Goal: Task Accomplishment & Management: Use online tool/utility

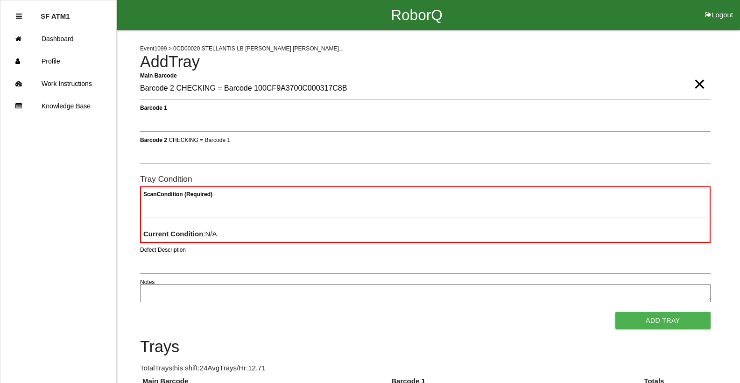
type Barcode "Barcode 2 CHECKING = Barcode 100CF9A3700C000317C8B"
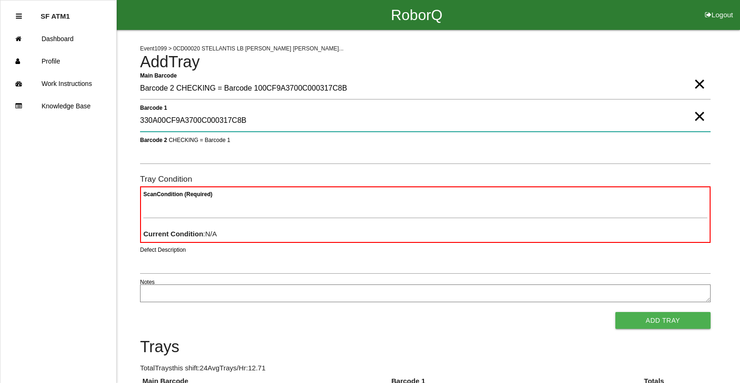
type 1 "330A00CF9A3700C000317C8B"
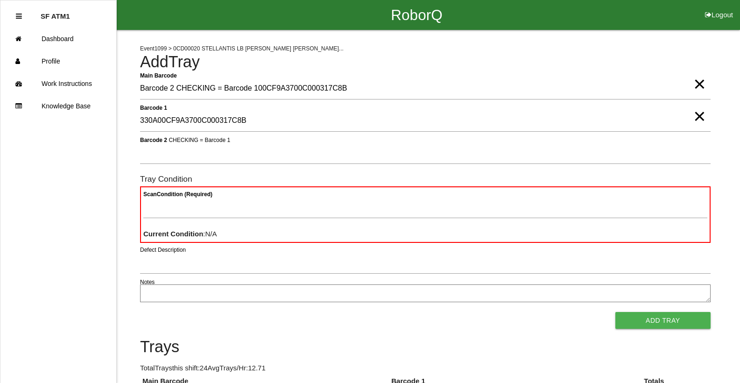
drag, startPoint x: 707, startPoint y: 113, endPoint x: 709, endPoint y: 120, distance: 6.4
click at [709, 120] on div "Barcode 1 330A00CF9A3700C000317C8B ×" at bounding box center [425, 122] width 571 height 25
drag, startPoint x: 701, startPoint y: 87, endPoint x: 706, endPoint y: 95, distance: 9.4
click at [704, 84] on span "×" at bounding box center [699, 74] width 12 height 19
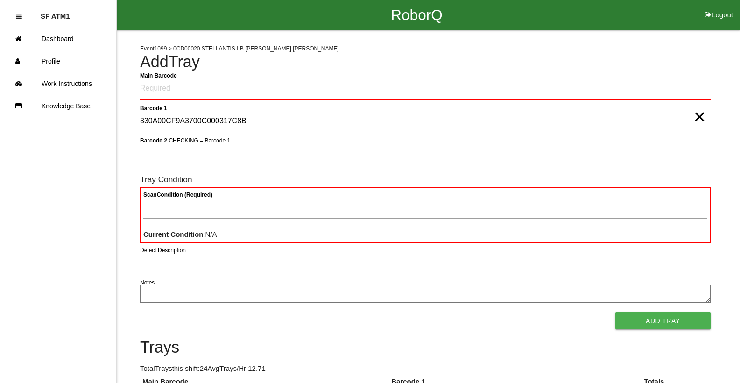
click at [697, 117] on span "×" at bounding box center [699, 107] width 12 height 19
click at [295, 82] on Barcode "Main Barcode" at bounding box center [425, 89] width 571 height 22
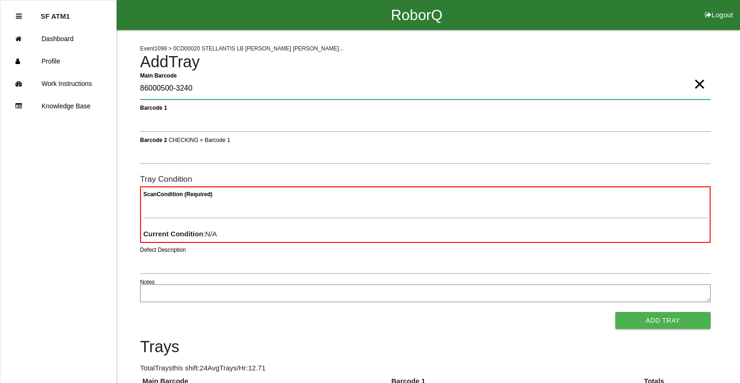
type Barcode "86000500-3240"
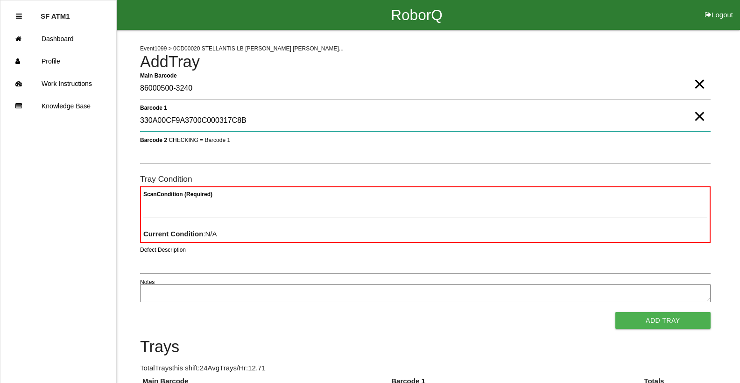
type 1 "330A00CF9A3700C000317C8B"
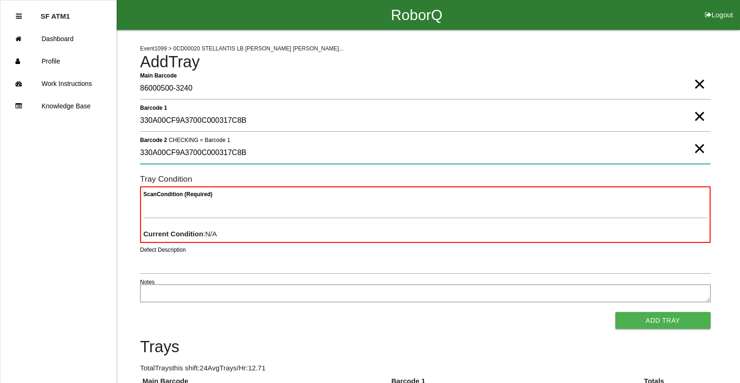
type 2 "330A00CF9A3700C000317C8B"
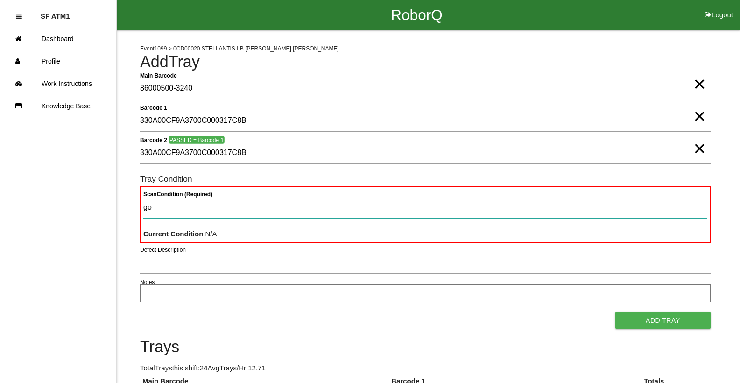
type Condition "goo"
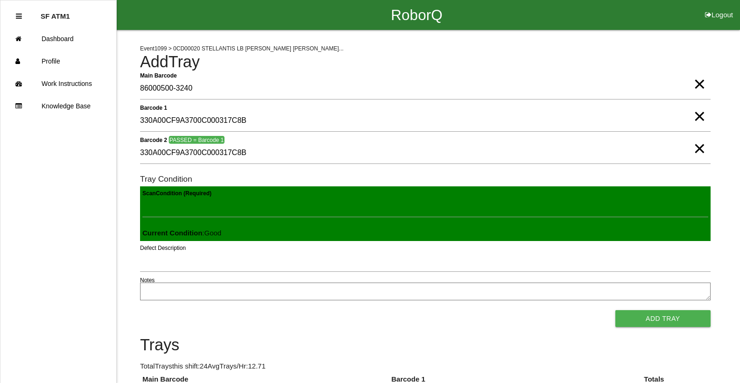
click at [615, 310] on button "Add Tray" at bounding box center [662, 318] width 95 height 17
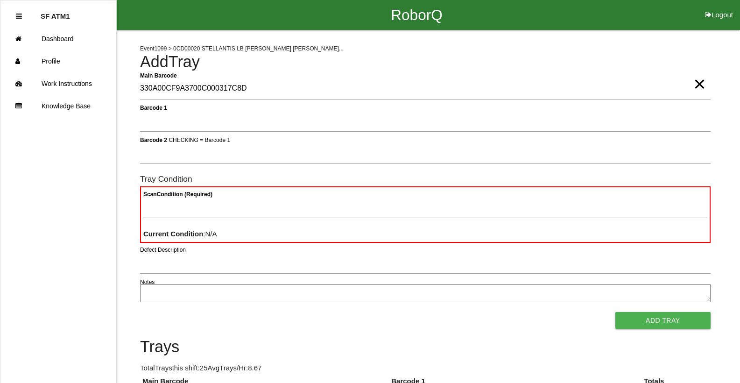
type Barcode "330A00CF9A3700C000317C8D"
click at [694, 84] on span "×" at bounding box center [699, 74] width 12 height 19
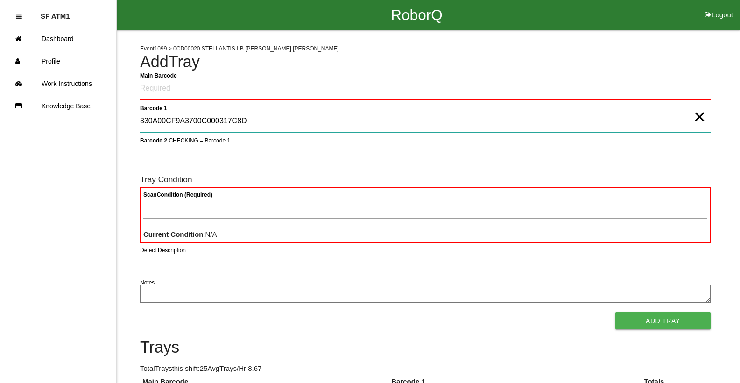
type 1 "330A00CF9A3700C000317C8D"
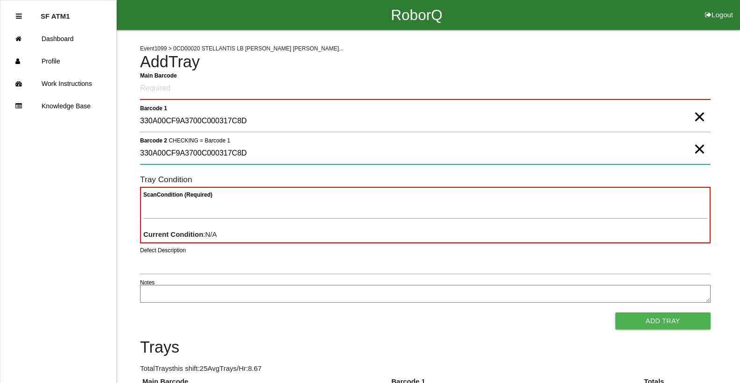
type 2 "330A00CF9A3700C000317C8D"
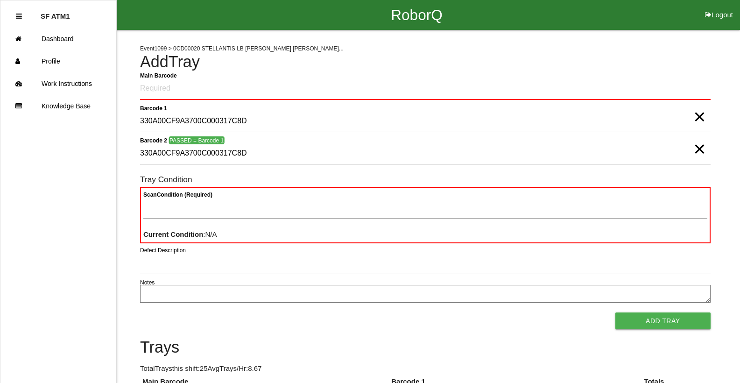
click at [700, 117] on span "×" at bounding box center [699, 107] width 12 height 19
click at [701, 149] on span "×" at bounding box center [699, 139] width 12 height 19
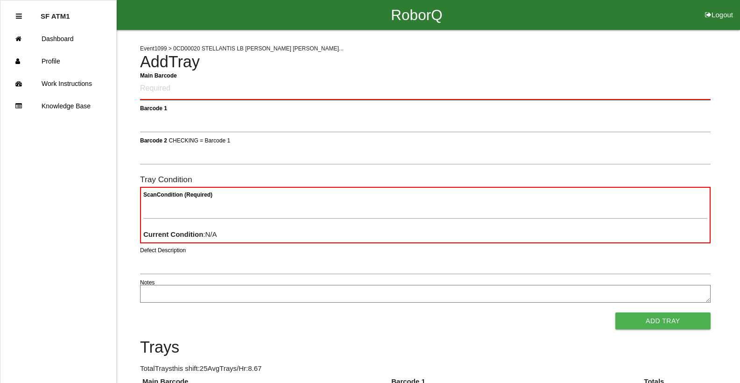
click at [682, 87] on Barcode "Main Barcode" at bounding box center [425, 89] width 571 height 22
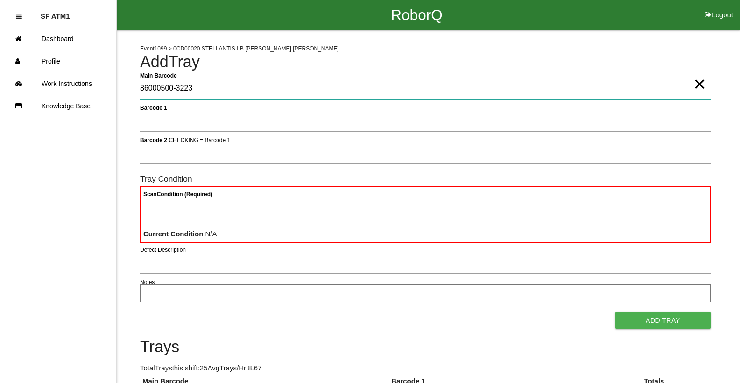
type Barcode "86000500-3223"
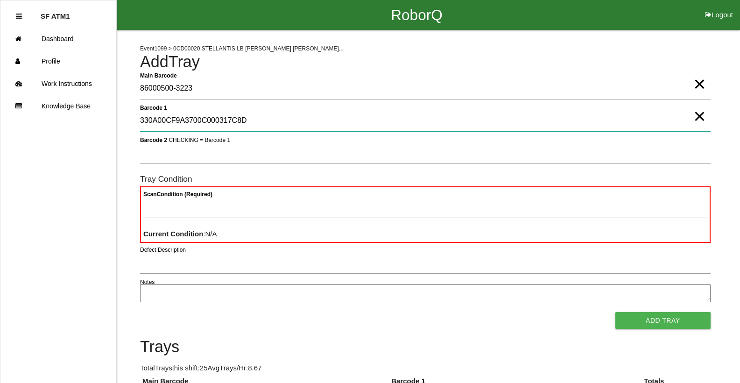
type 1 "330A00CF9A3700C000317C8D"
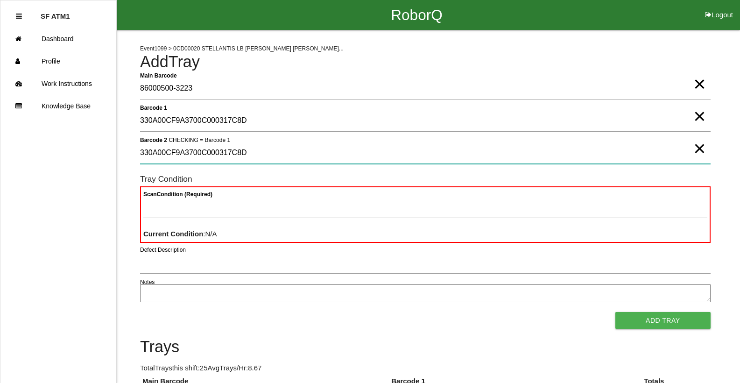
type 2 "330A00CF9A3700C000317C8D"
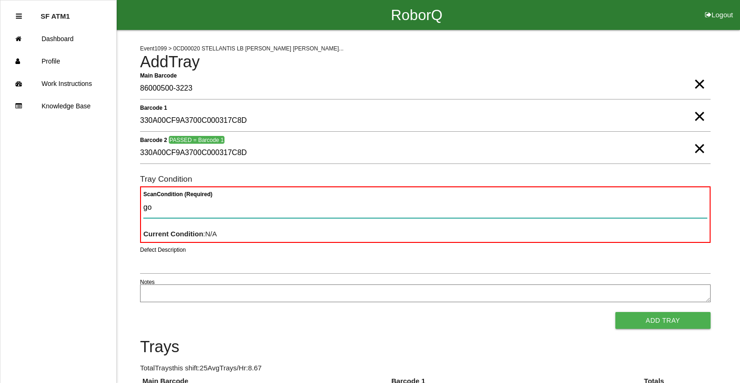
type Condition "goo"
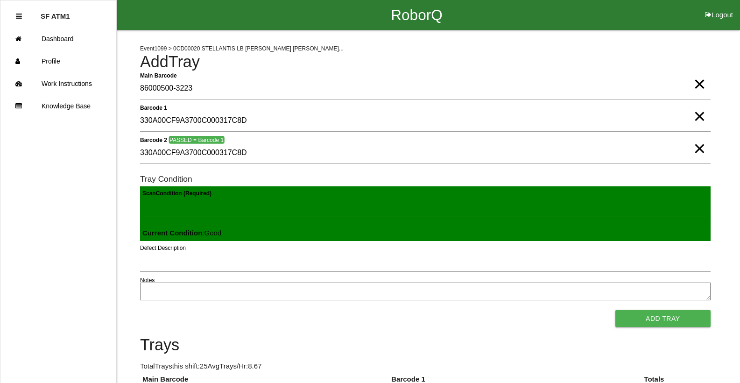
click at [615, 310] on button "Add Tray" at bounding box center [662, 318] width 95 height 17
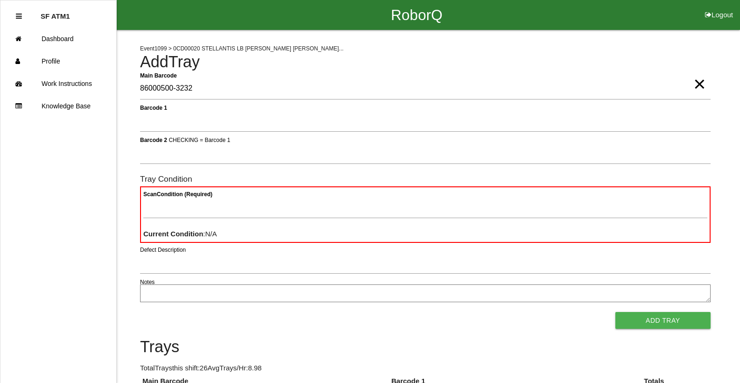
type Barcode "86000500-3232"
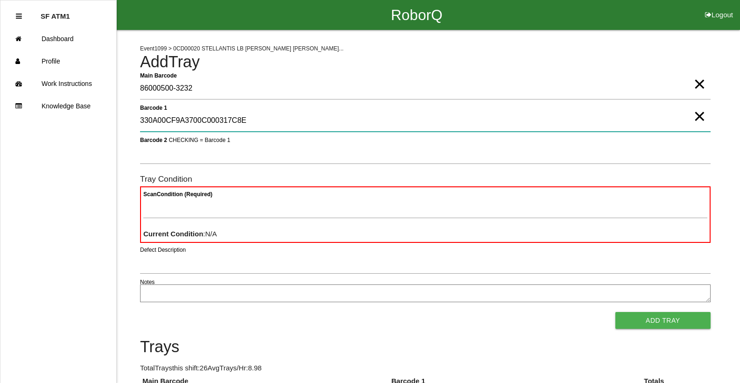
type 1 "330A00CF9A3700C000317C8E"
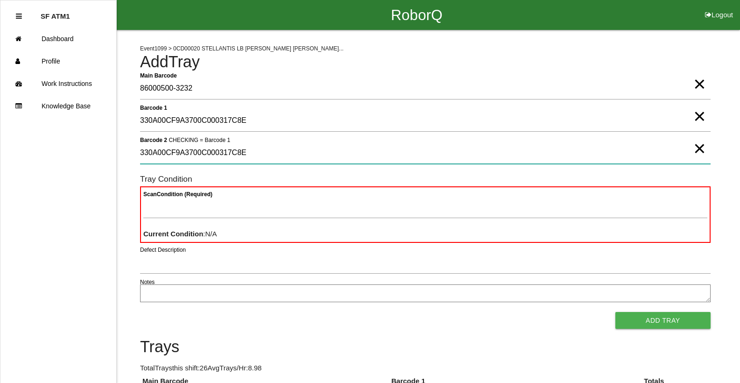
type 2 "330A00CF9A3700C000317C8E"
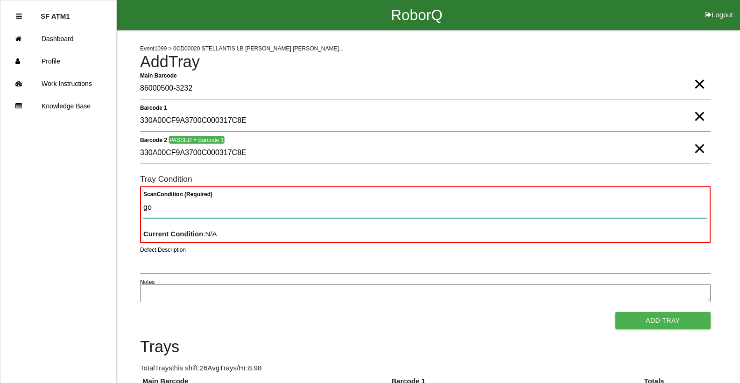
type Condition "goo"
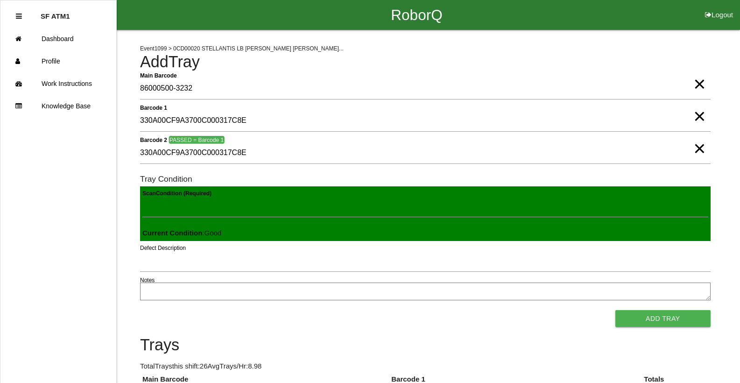
click at [615, 310] on button "Add Tray" at bounding box center [662, 318] width 95 height 17
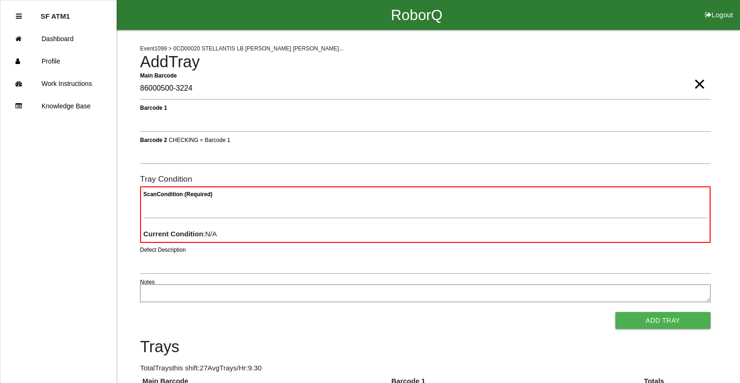
type Barcode "86000500-3224"
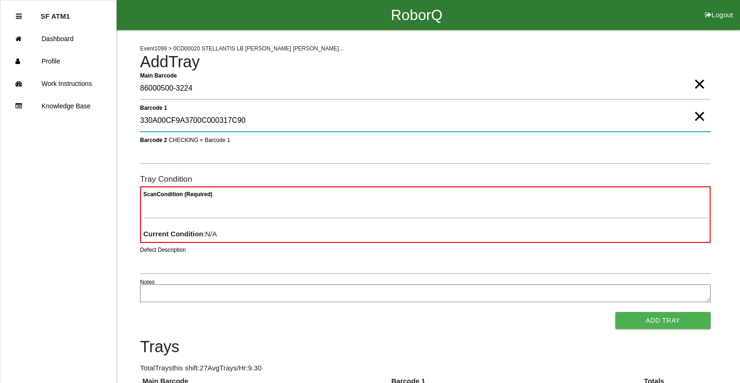
type 1 "330A00CF9A3700C000317C90"
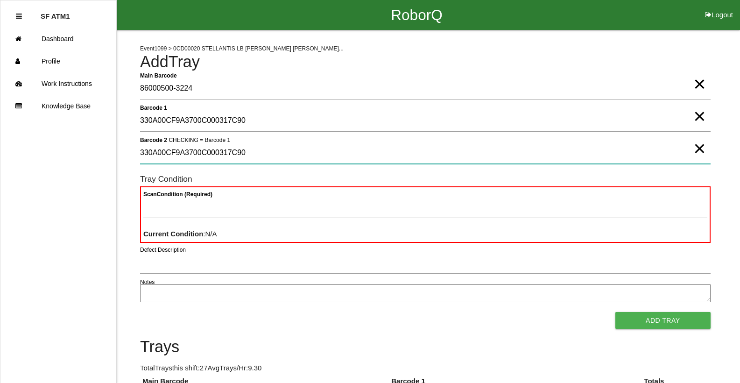
type 2 "330A00CF9A3700C000317C90"
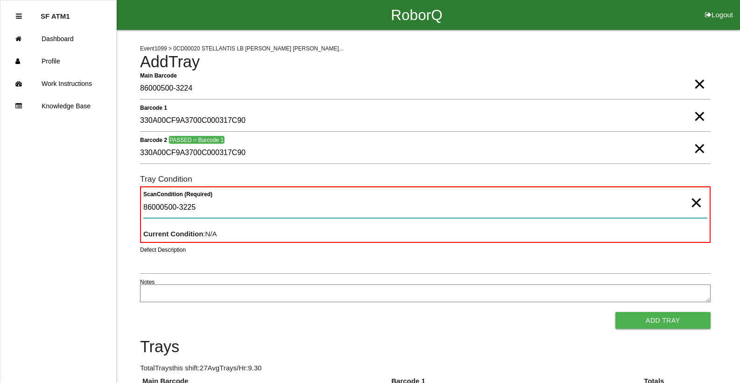
type Condition "86000500-3225"
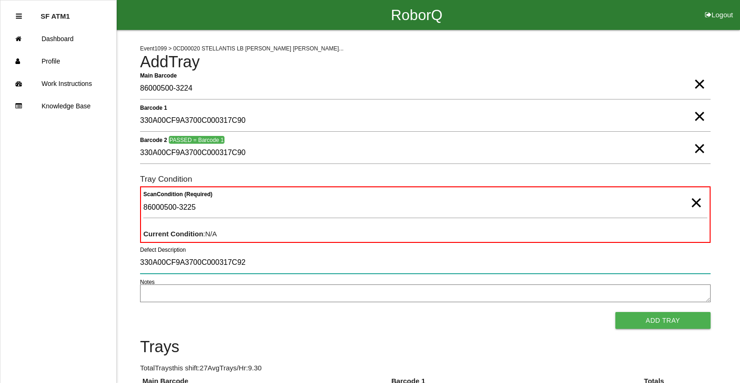
type input "330A00CF9A3700C000317C92"
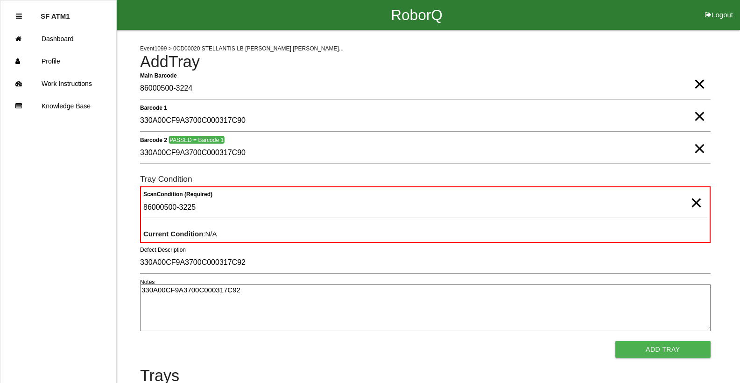
type textarea "330A00CF9A3700C000317C92"
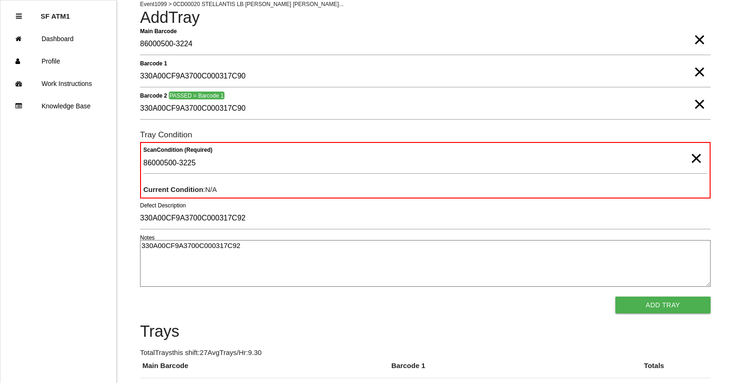
scroll to position [47, 0]
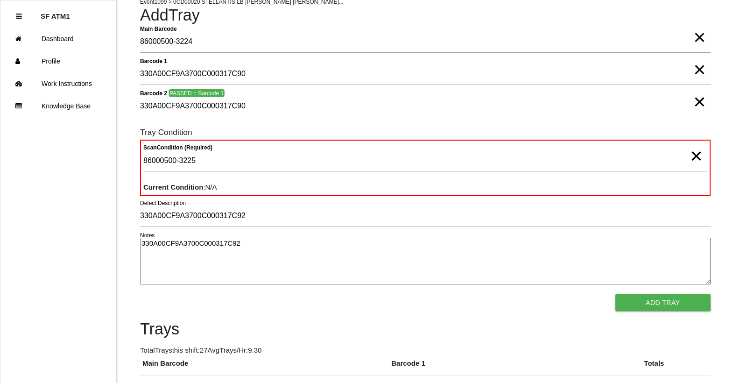
click at [702, 36] on span "×" at bounding box center [699, 28] width 12 height 19
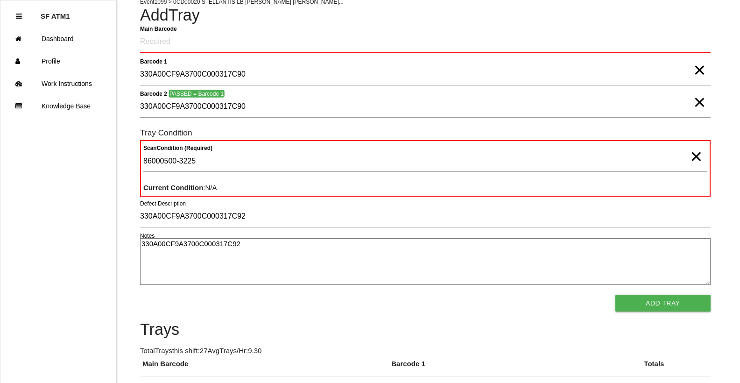
click at [700, 66] on span "×" at bounding box center [699, 60] width 12 height 19
click at [699, 94] on span "×" at bounding box center [699, 93] width 12 height 19
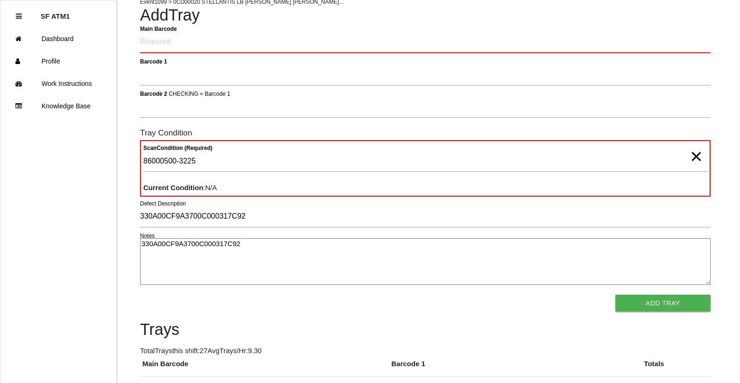
click at [693, 156] on span "×" at bounding box center [696, 147] width 12 height 19
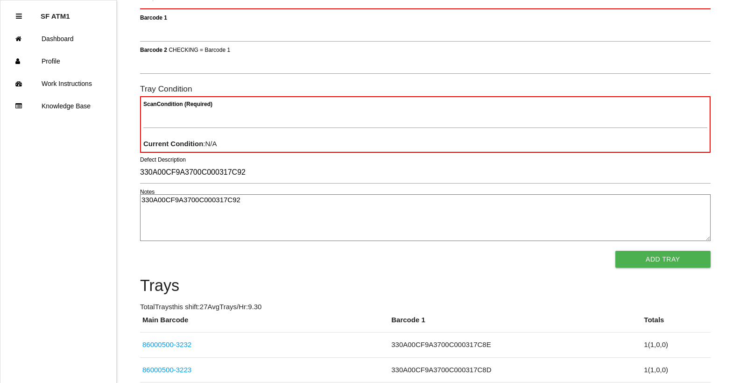
scroll to position [0, 0]
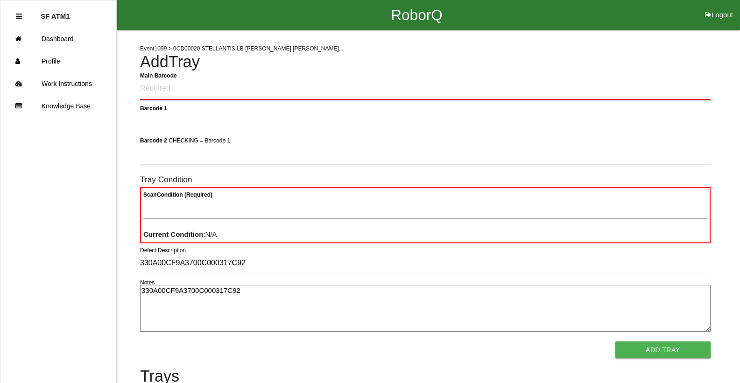
click at [226, 95] on Barcode "Main Barcode" at bounding box center [425, 89] width 571 height 22
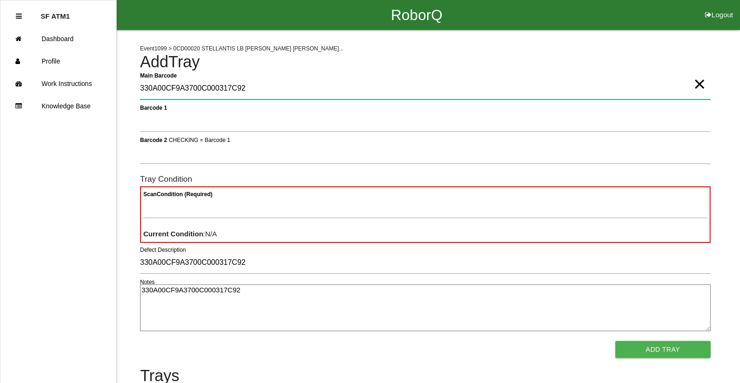
type Barcode "330A00CF9A3700C000317C92"
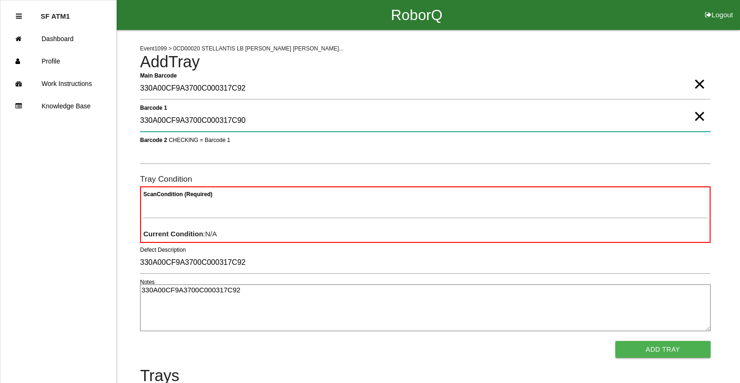
type 1 "330A00CF9A3700C000317C90"
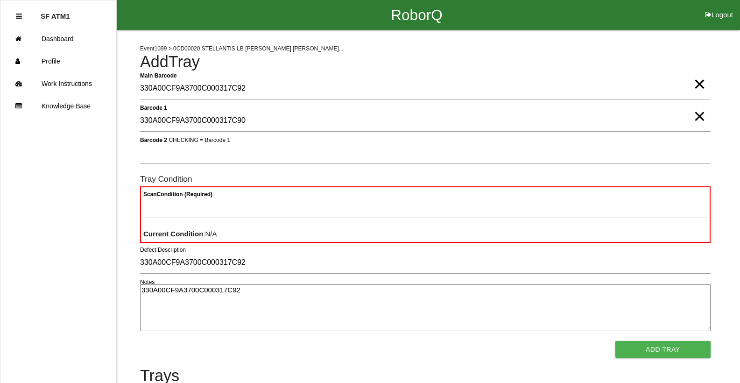
click at [698, 80] on span "×" at bounding box center [699, 74] width 12 height 19
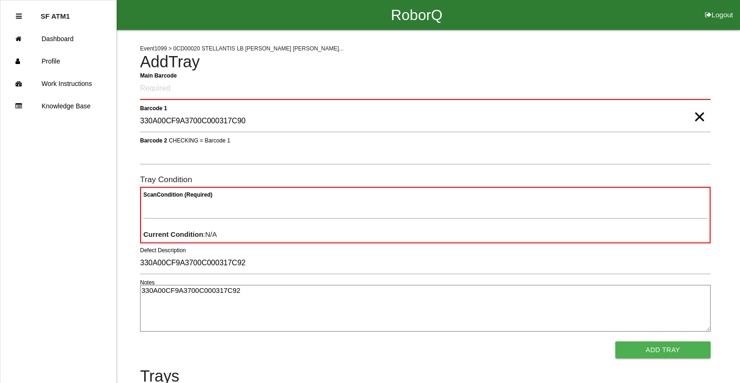
click at [697, 114] on span "×" at bounding box center [699, 107] width 12 height 19
click at [682, 92] on Barcode "Main Barcode" at bounding box center [425, 89] width 571 height 22
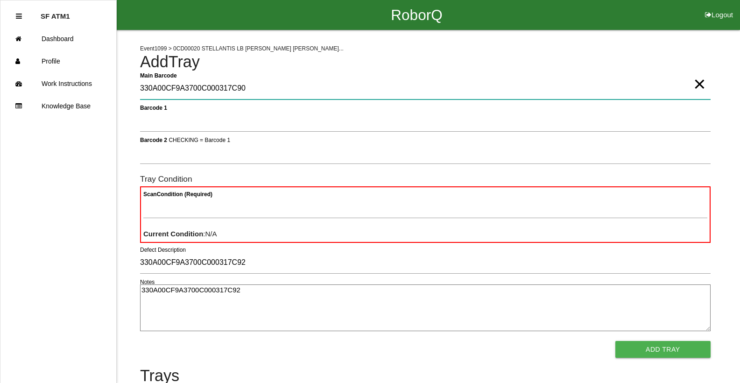
type Barcode "330A00CF9A3700C000317C90"
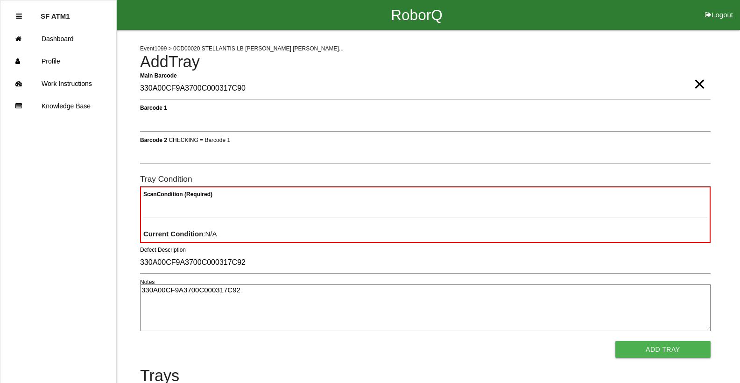
click at [705, 84] on span "×" at bounding box center [699, 74] width 12 height 19
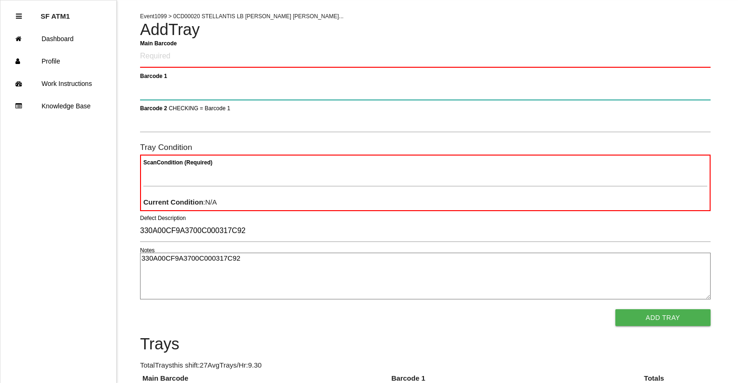
scroll to position [47, 0]
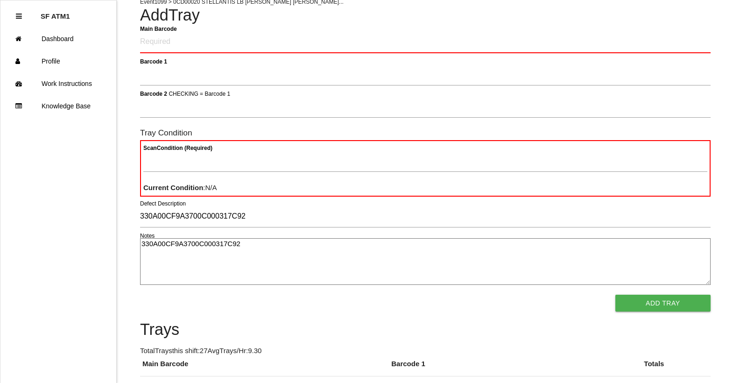
click at [265, 257] on textarea "330A00CF9A3700C000317C92" at bounding box center [425, 261] width 571 height 47
type textarea "3"
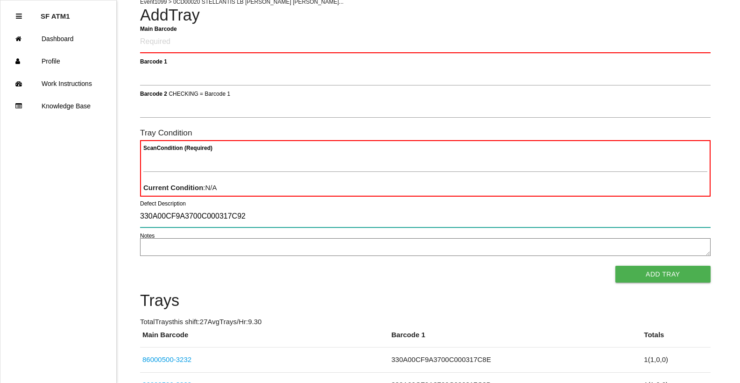
click at [288, 213] on input "330A00CF9A3700C000317C92" at bounding box center [425, 216] width 571 height 21
type input "3"
type input "86000500-3224"
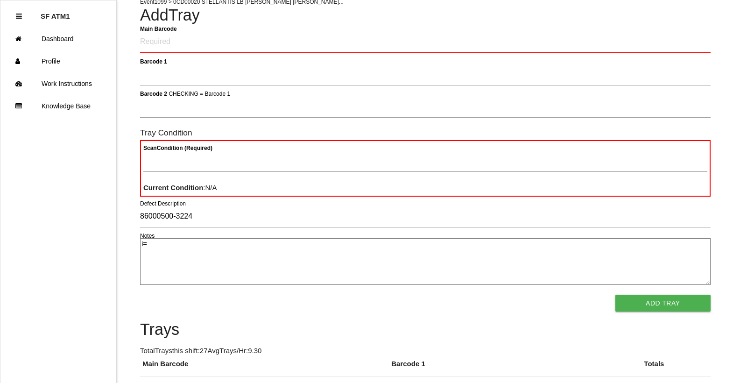
click at [218, 214] on input "86000500-3224" at bounding box center [425, 216] width 571 height 21
click at [235, 250] on textarea "i=" at bounding box center [425, 261] width 571 height 47
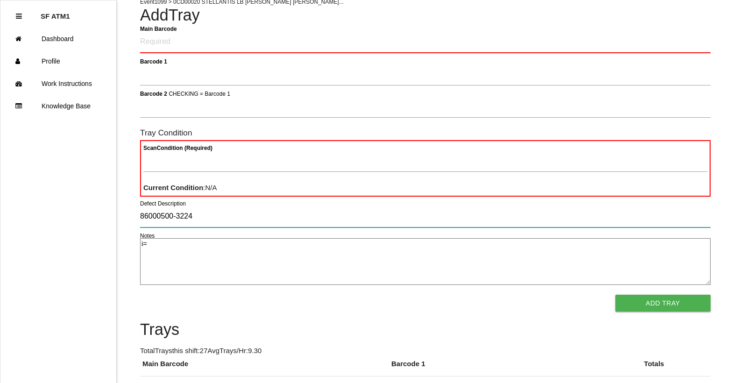
drag, startPoint x: 172, startPoint y: 215, endPoint x: 175, endPoint y: 228, distance: 13.7
click at [177, 218] on input "86000500-3224" at bounding box center [425, 216] width 571 height 21
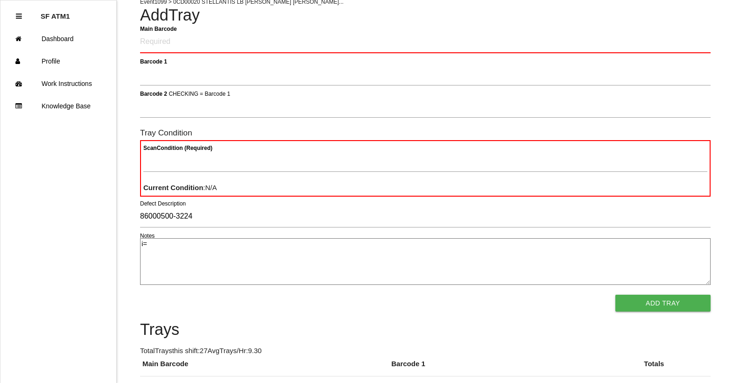
drag, startPoint x: 166, startPoint y: 246, endPoint x: 42, endPoint y: 266, distance: 125.9
type textarea "i"
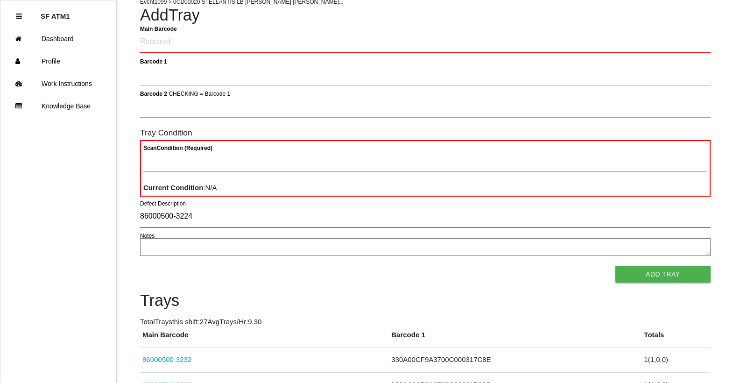
drag, startPoint x: 200, startPoint y: 218, endPoint x: 0, endPoint y: 248, distance: 202.6
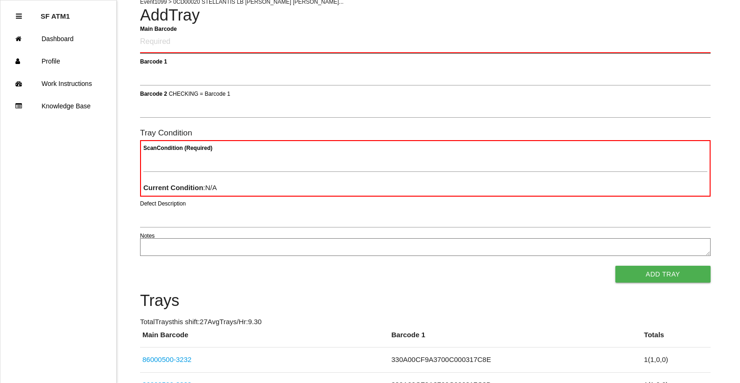
click at [143, 43] on Barcode "Main Barcode" at bounding box center [425, 42] width 571 height 22
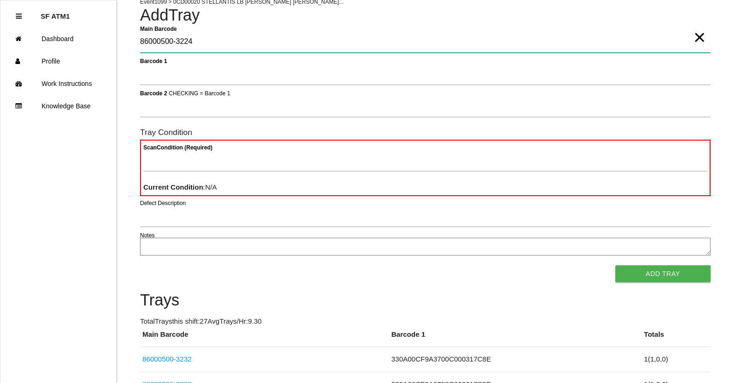
type Barcode "86000500-3224"
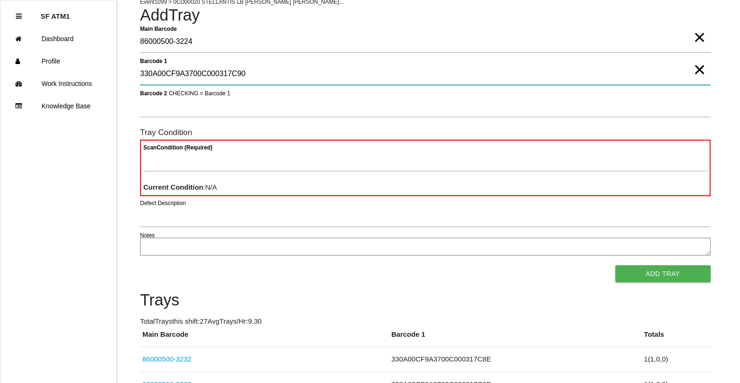
type 1 "330A00CF9A3700C000317C90"
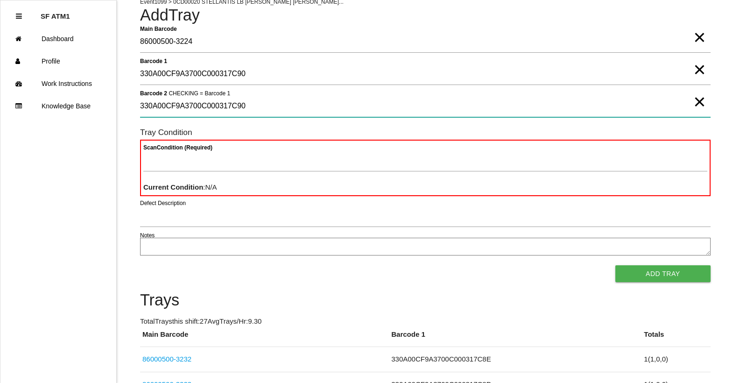
type 2 "330A00CF9A3700C000317C90"
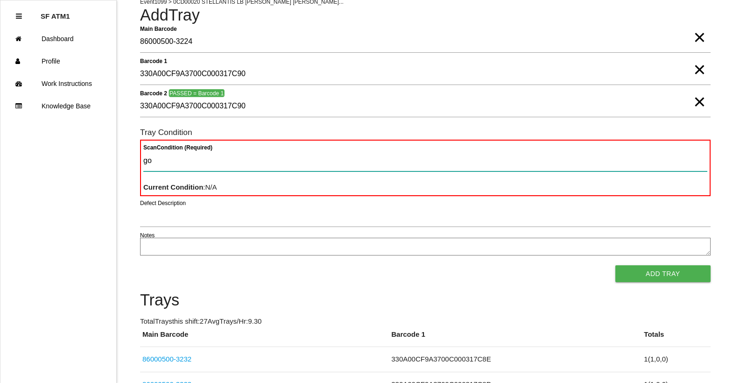
type Condition "goo"
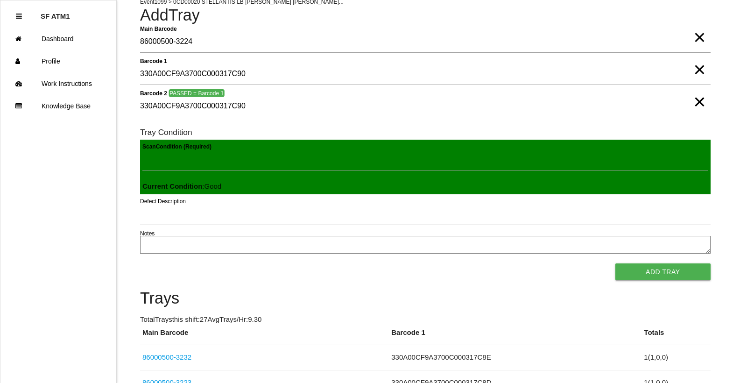
click at [615, 263] on button "Add Tray" at bounding box center [662, 271] width 95 height 17
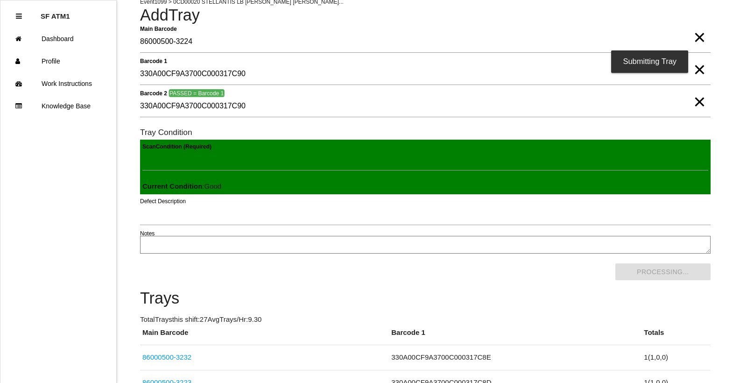
scroll to position [0, 0]
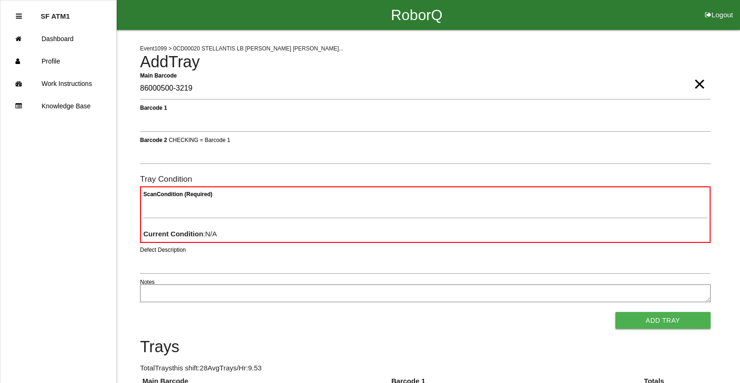
type Barcode "86000500-3219"
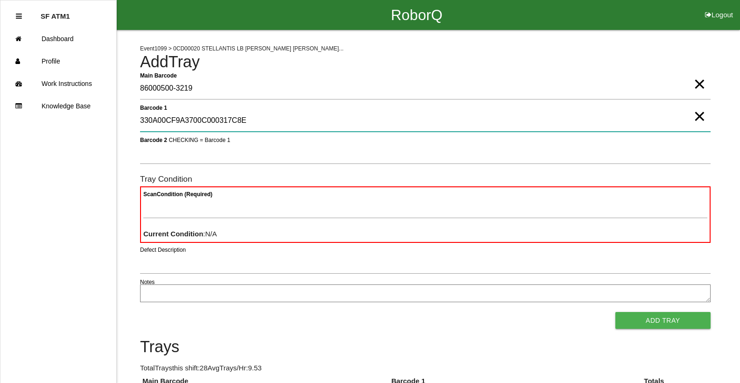
type 1 "330A00CF9A3700C000317C8E"
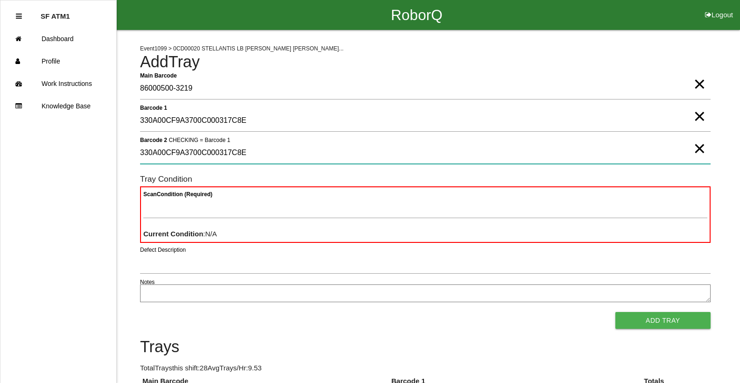
type 2 "330A00CF9A3700C000317C8E"
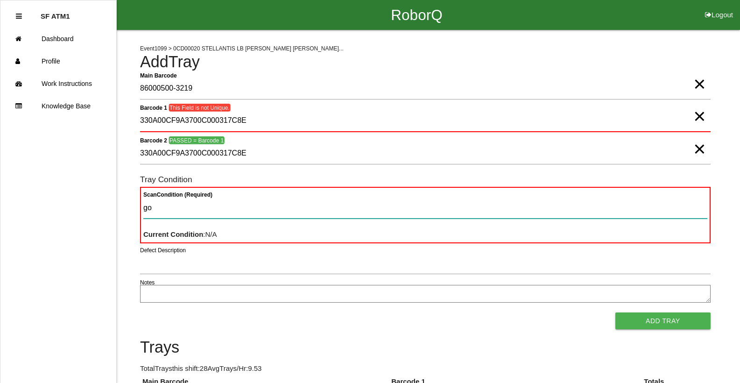
type Condition "goo"
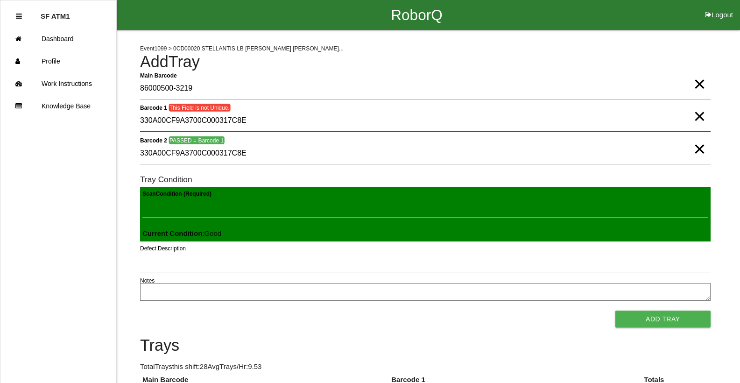
click at [615, 311] on button "Add Tray" at bounding box center [662, 319] width 95 height 17
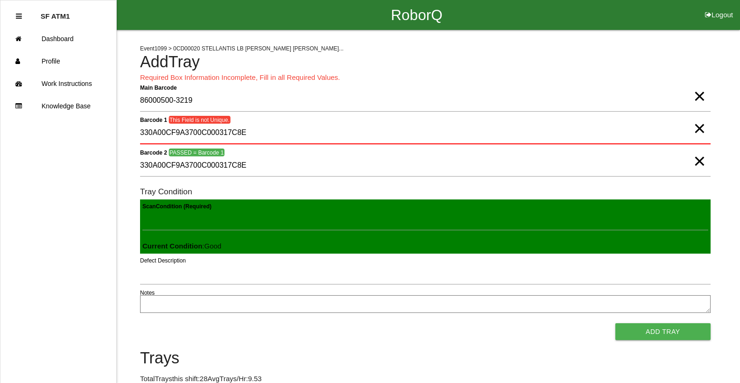
click at [701, 96] on span "×" at bounding box center [699, 87] width 12 height 19
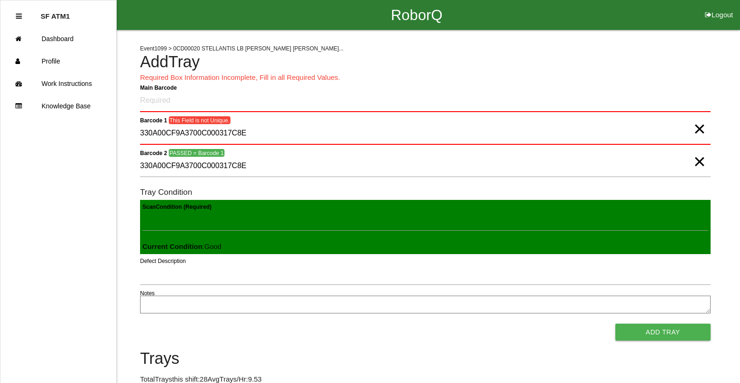
click at [700, 129] on span "×" at bounding box center [699, 119] width 12 height 19
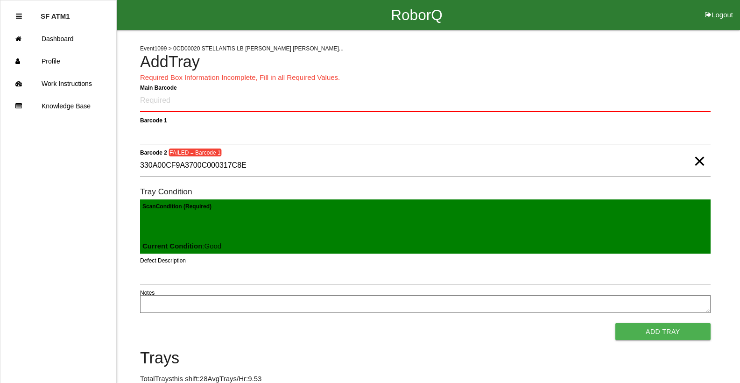
click at [698, 161] on span "×" at bounding box center [699, 151] width 12 height 19
click at [170, 105] on Barcode "Main Barcode" at bounding box center [425, 101] width 571 height 22
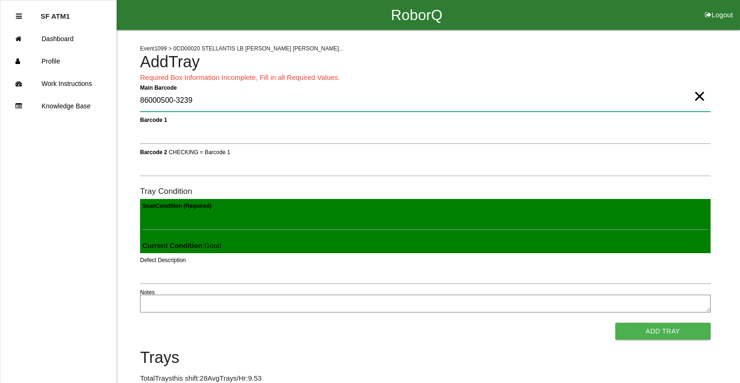
type Barcode "86000500-3239"
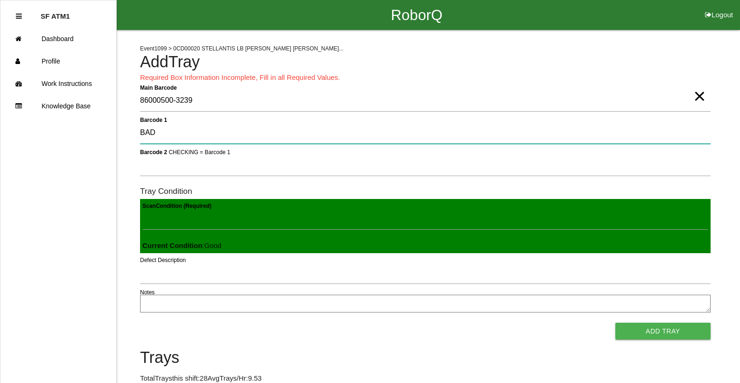
type 1 "BAD"
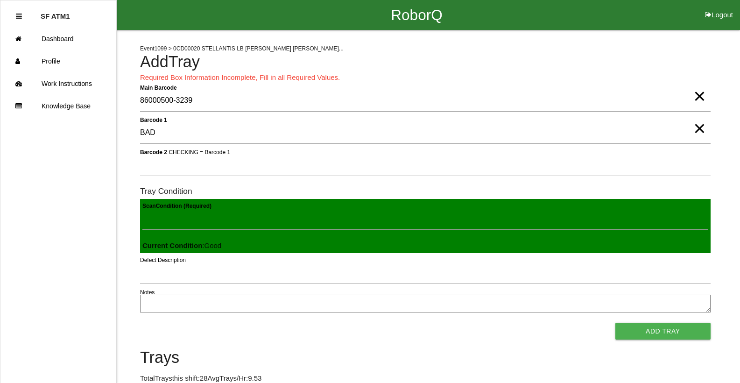
click at [693, 128] on span "×" at bounding box center [699, 119] width 12 height 19
click at [695, 96] on span "×" at bounding box center [699, 87] width 12 height 19
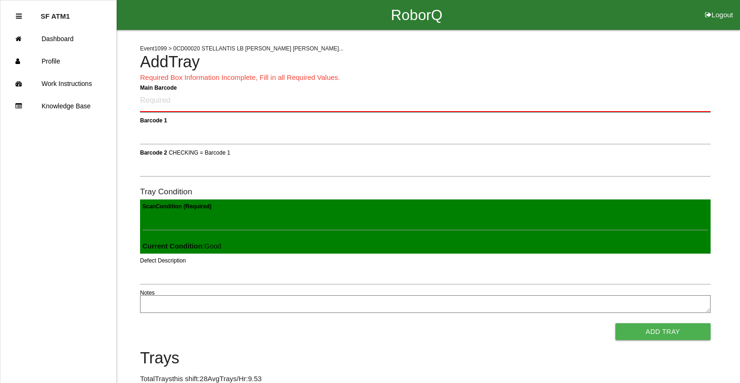
click at [269, 97] on Barcode "Main Barcode" at bounding box center [425, 101] width 571 height 22
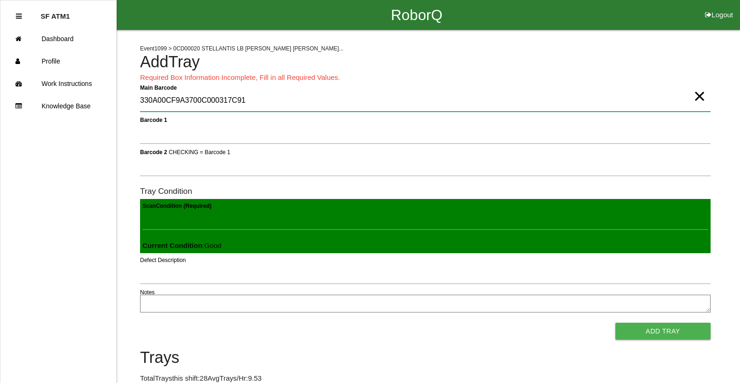
type Barcode "330A00CF9A3700C000317C91"
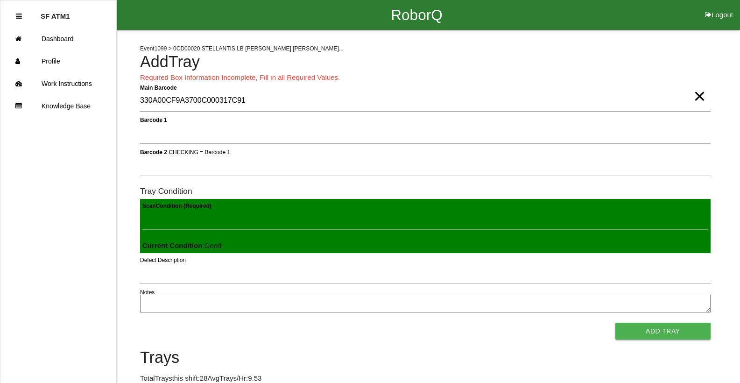
click at [697, 94] on span "×" at bounding box center [699, 87] width 12 height 19
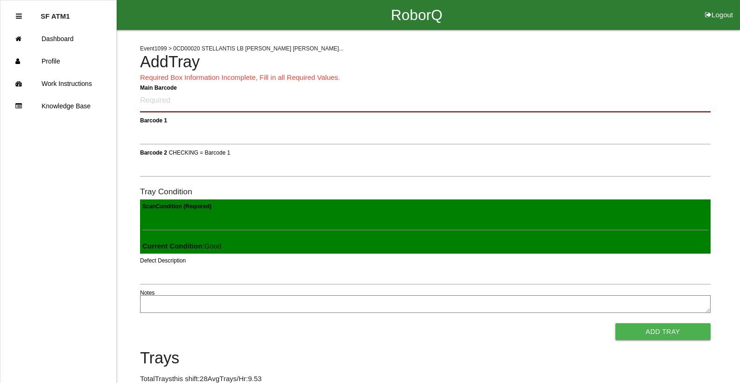
click at [164, 110] on Barcode "Main Barcode" at bounding box center [425, 101] width 571 height 22
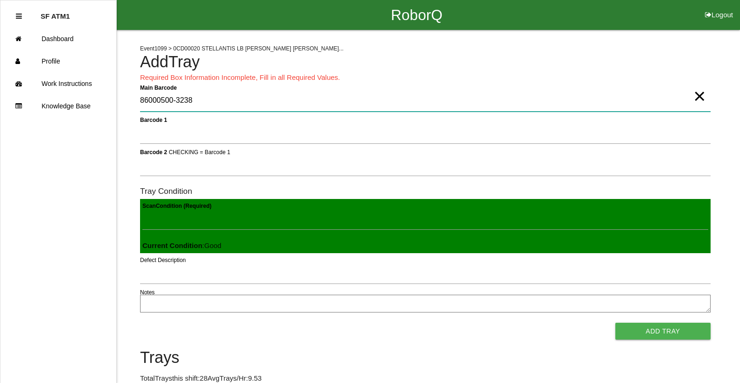
type Barcode "86000500-3238"
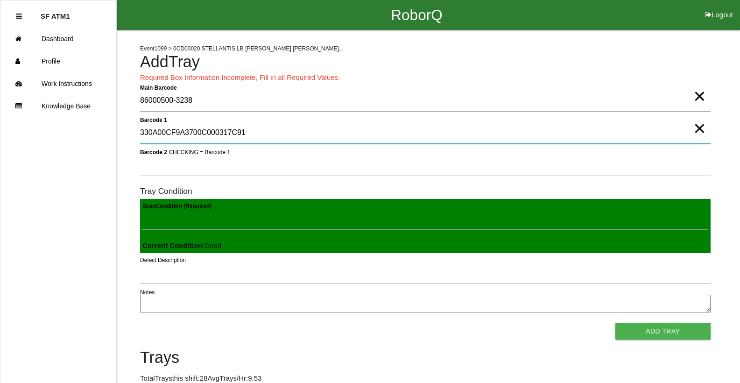
type 1 "330A00CF9A3700C000317C91"
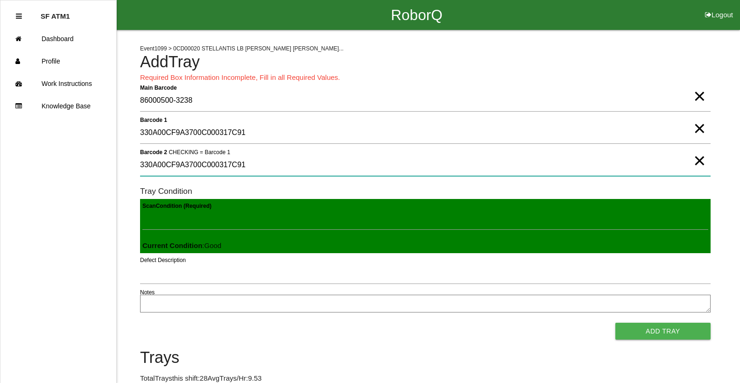
type 2 "330A00CF9A3700C000317C91"
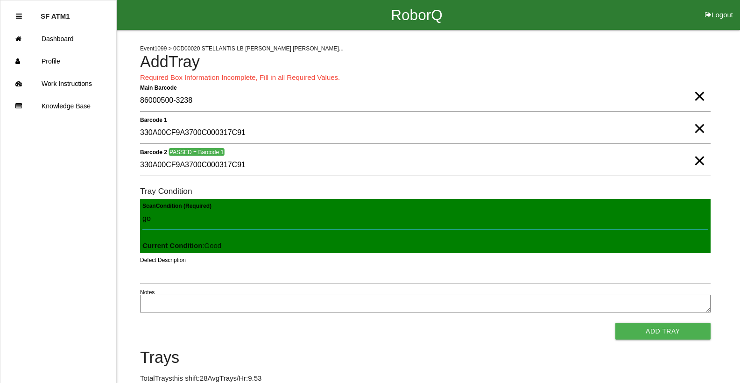
type Condition "goo"
click at [615, 323] on button "Add Tray" at bounding box center [662, 331] width 95 height 17
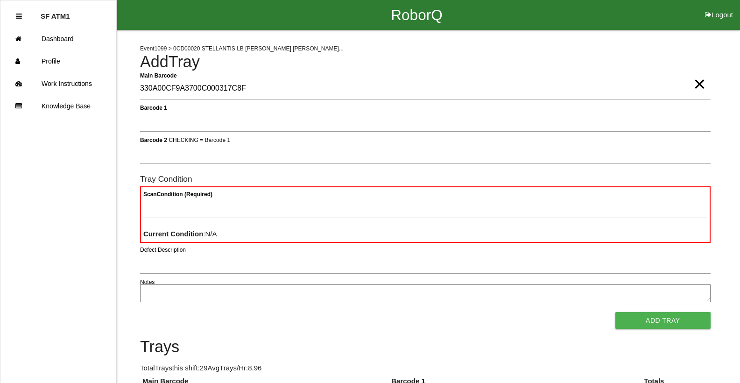
type Barcode "330A00CF9A3700C000317C8F"
click at [699, 84] on span "×" at bounding box center [699, 74] width 12 height 19
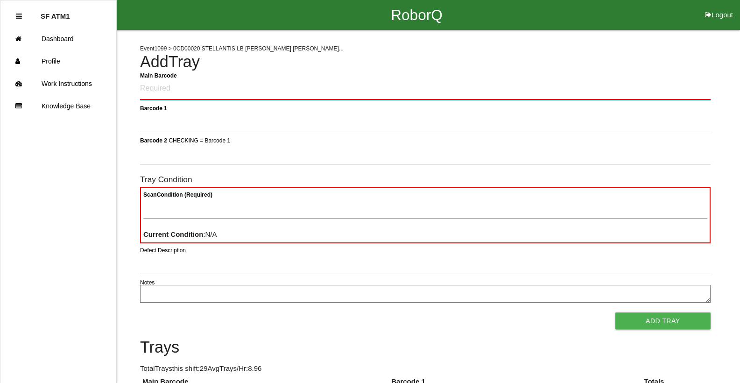
drag, startPoint x: 167, startPoint y: 81, endPoint x: 169, endPoint y: 88, distance: 7.6
click at [168, 83] on Barcode "Main Barcode" at bounding box center [425, 89] width 571 height 22
click at [169, 90] on Barcode "Main Barcode" at bounding box center [425, 89] width 571 height 22
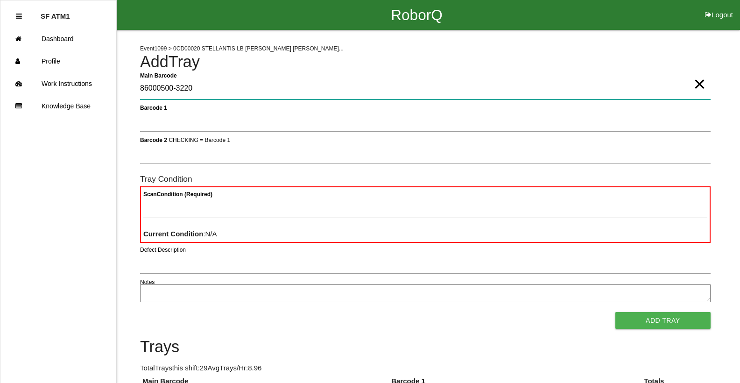
type Barcode "86000500-3220"
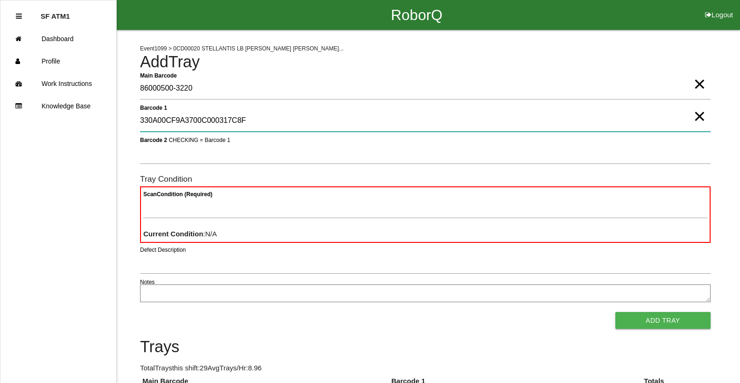
type 1 "330A00CF9A3700C000317C8F"
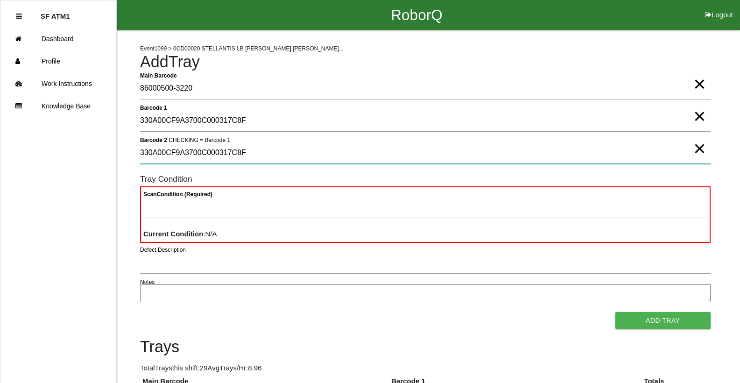
type 2 "330A00CF9A3700C000317C8F"
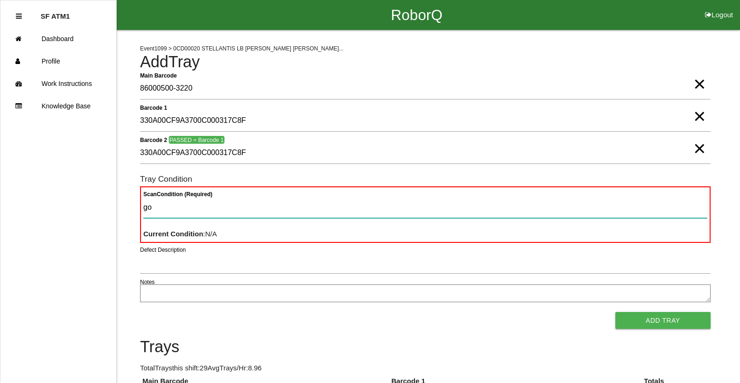
type Condition "goo"
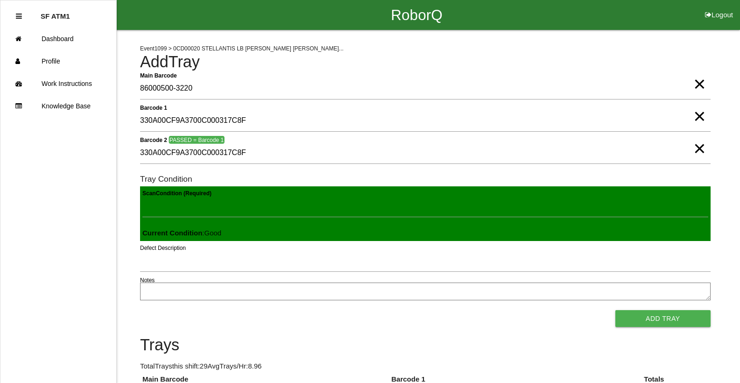
click at [615, 310] on button "Add Tray" at bounding box center [662, 318] width 95 height 17
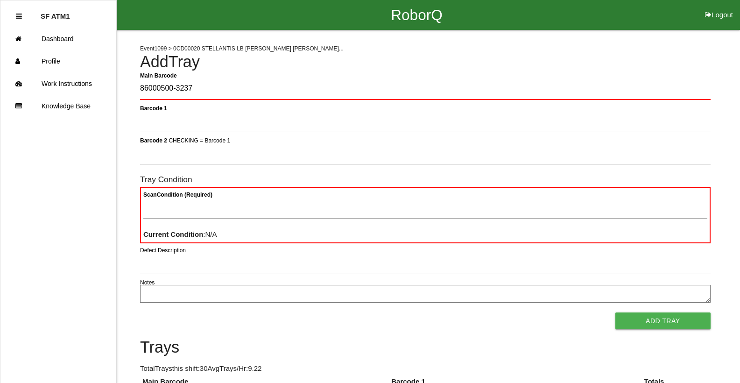
type Barcode "86000500-3237"
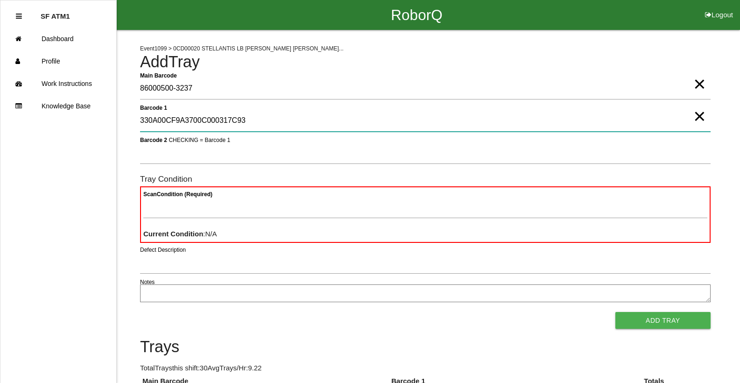
type 1 "330A00CF9A3700C000317C93"
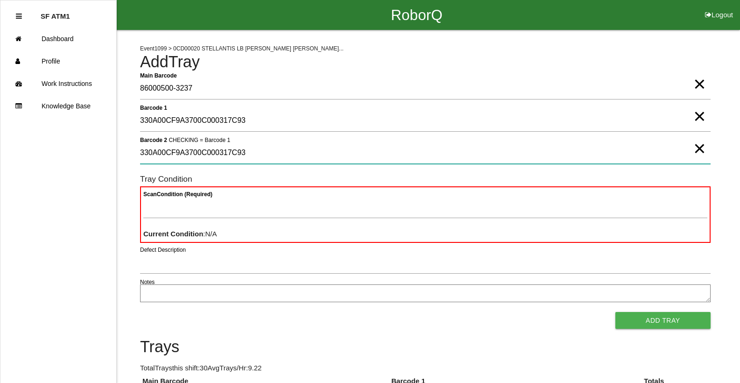
type 2 "330A00CF9A3700C000317C93"
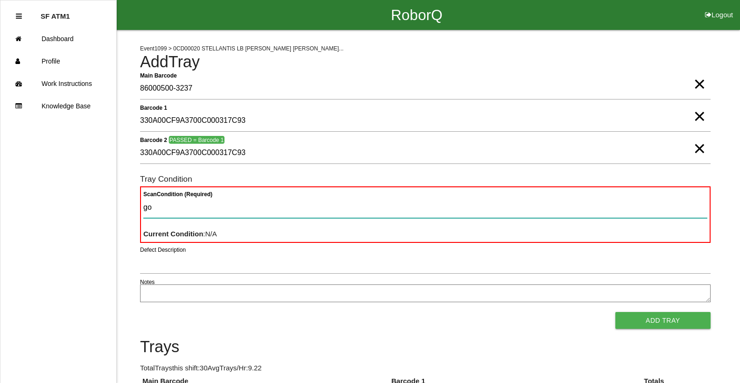
type Condition "goo"
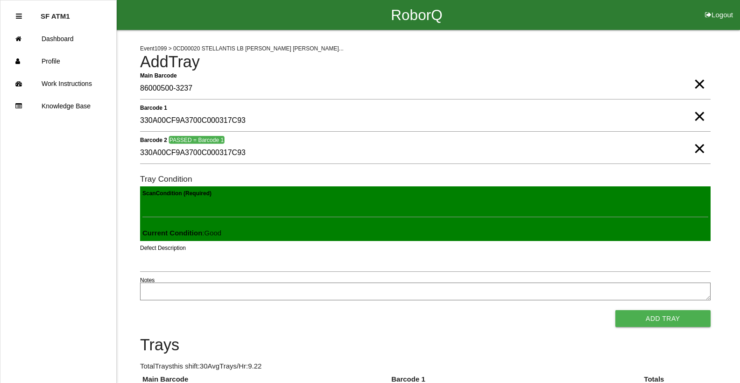
click at [615, 310] on button "Add Tray" at bounding box center [662, 318] width 95 height 17
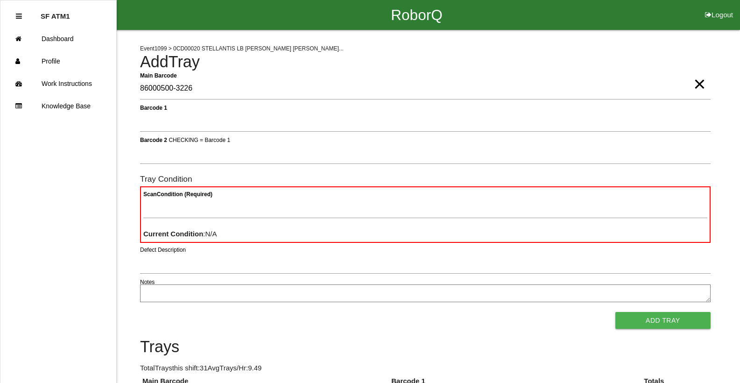
type Barcode "86000500-3226"
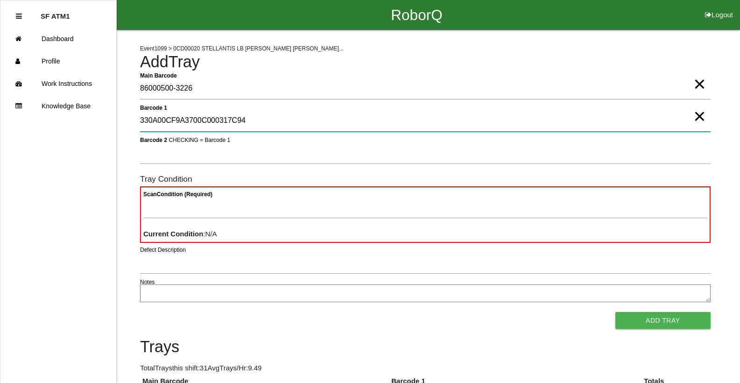
type 1 "330A00CF9A3700C000317C94"
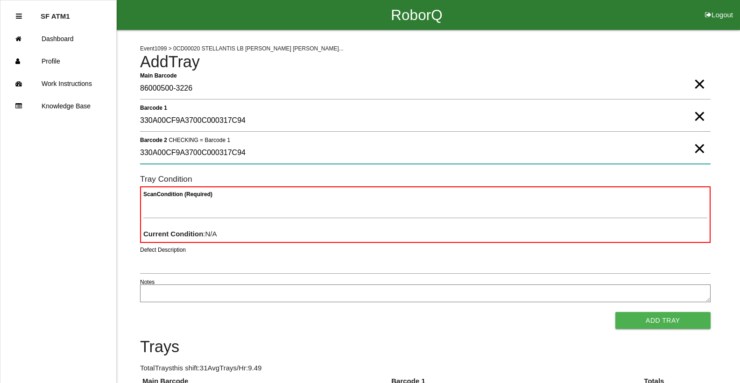
type 2 "330A00CF9A3700C000317C94"
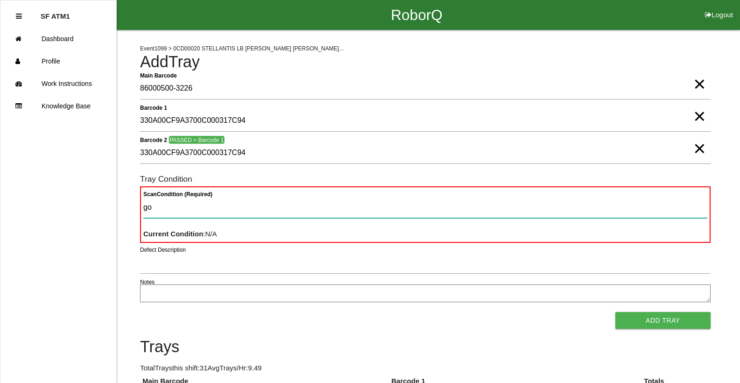
type Condition "goo"
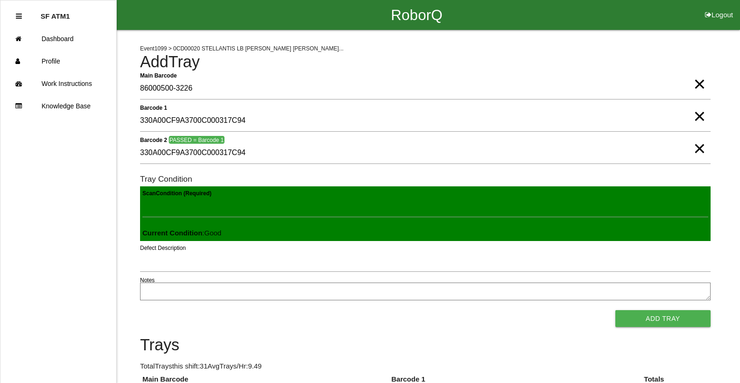
click at [615, 310] on button "Add Tray" at bounding box center [662, 318] width 95 height 17
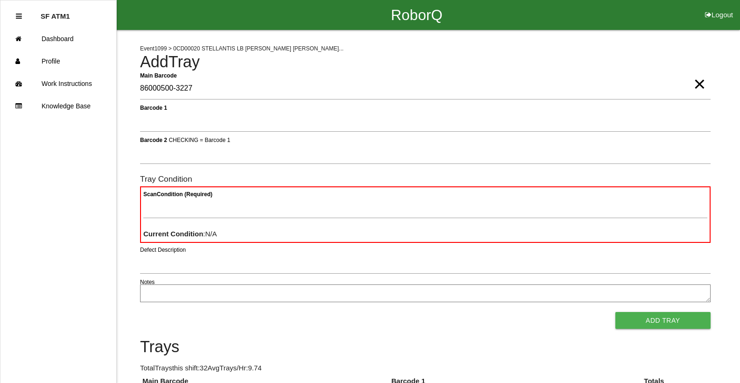
type Barcode "86000500-3227"
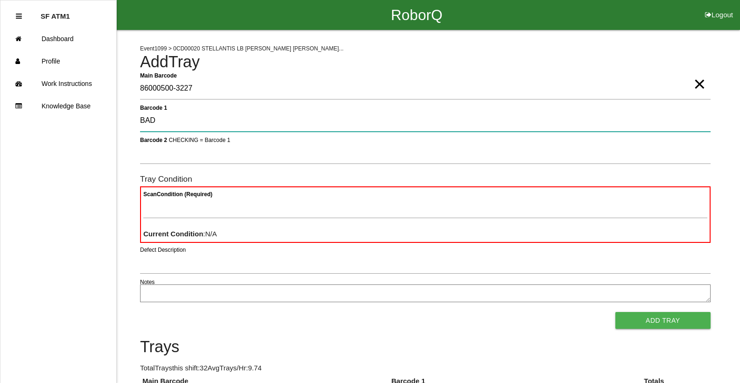
type 1 "BAD"
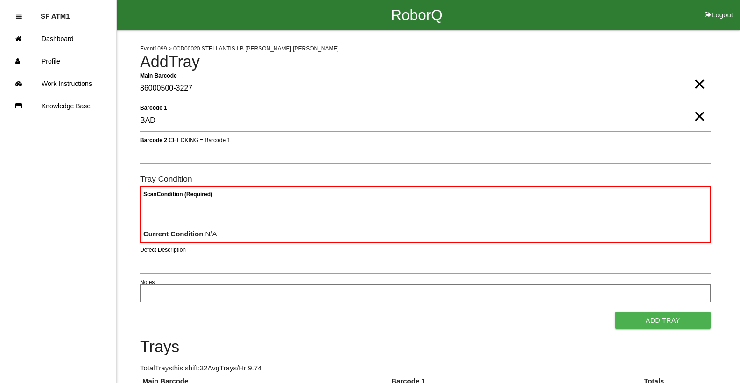
click at [615, 312] on button "Add Tray" at bounding box center [662, 320] width 95 height 17
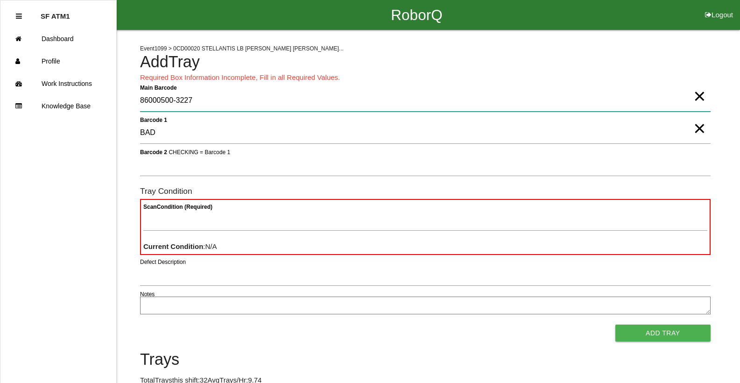
click at [266, 106] on Barcode "86000500-3227" at bounding box center [425, 100] width 571 height 21
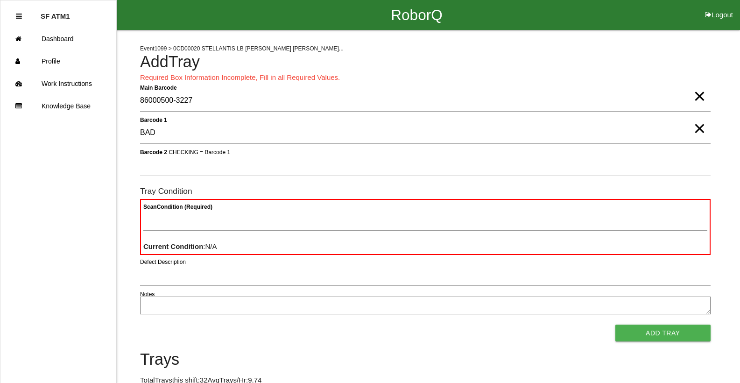
click at [700, 124] on span "×" at bounding box center [699, 119] width 12 height 19
click at [701, 96] on span "×" at bounding box center [699, 87] width 12 height 19
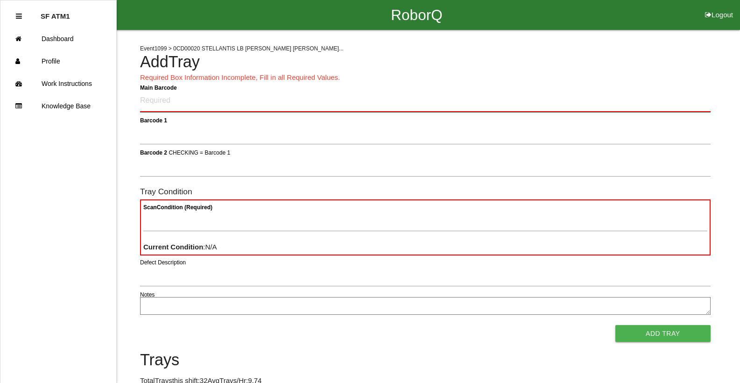
click at [168, 101] on Barcode "Main Barcode" at bounding box center [425, 101] width 571 height 22
drag, startPoint x: 278, startPoint y: 67, endPoint x: 267, endPoint y: 90, distance: 26.1
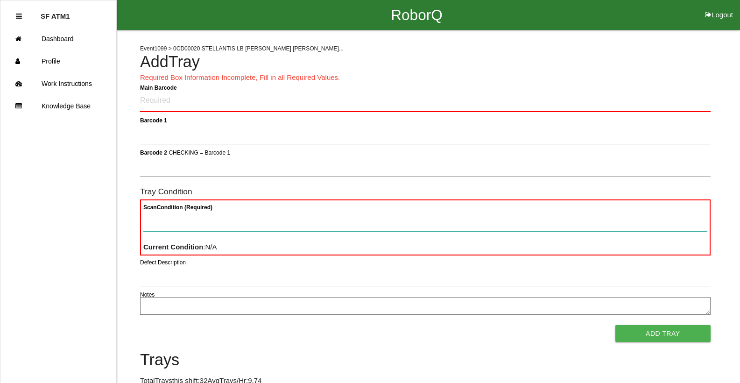
scroll to position [3, 0]
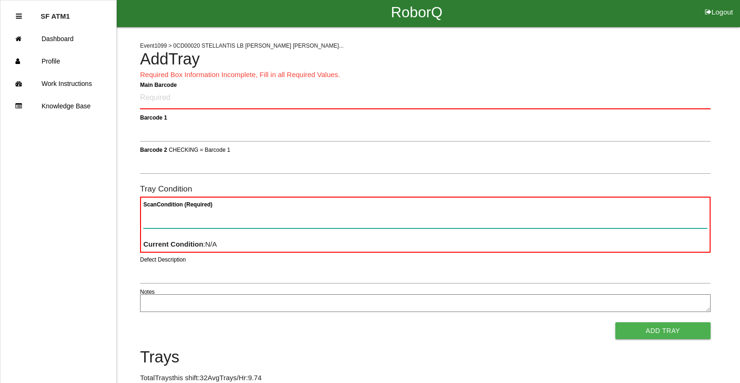
drag, startPoint x: 434, startPoint y: 225, endPoint x: 711, endPoint y: 91, distance: 307.7
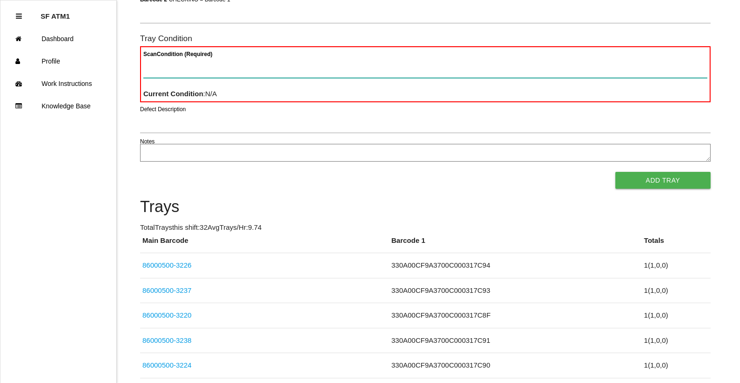
scroll to position [0, 0]
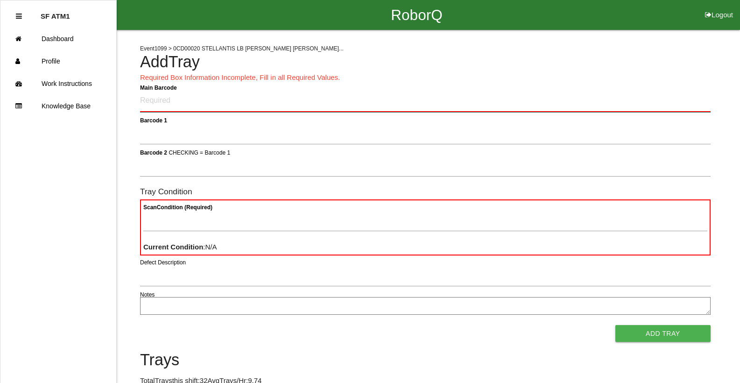
click at [152, 103] on Barcode "Main Barcode" at bounding box center [425, 101] width 571 height 22
type Barcode "86000500-3228"
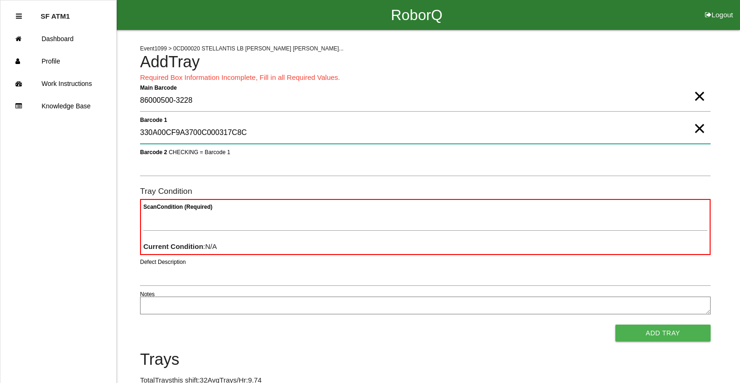
type 1 "330A00CF9A3700C000317C8C"
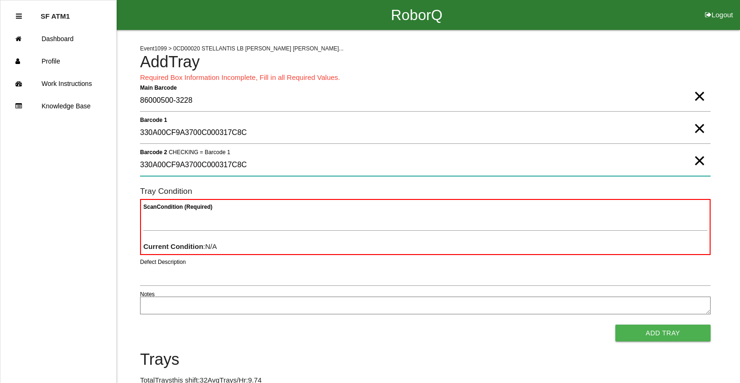
type 2 "330A00CF9A3700C000317C8C"
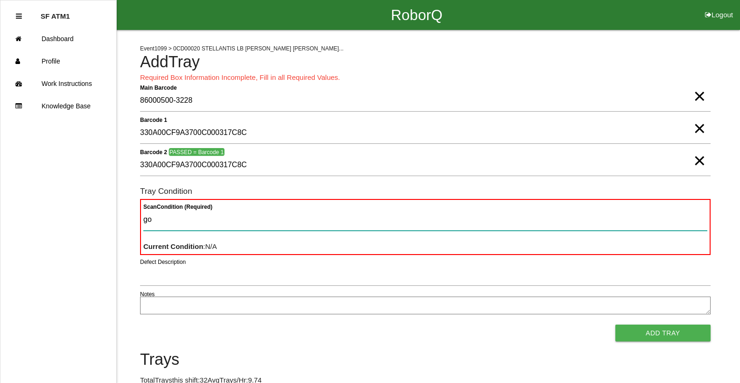
type Condition "goo"
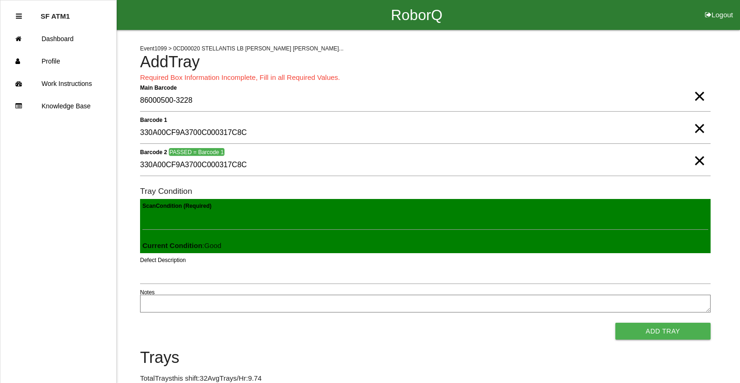
click at [615, 323] on button "Add Tray" at bounding box center [662, 331] width 95 height 17
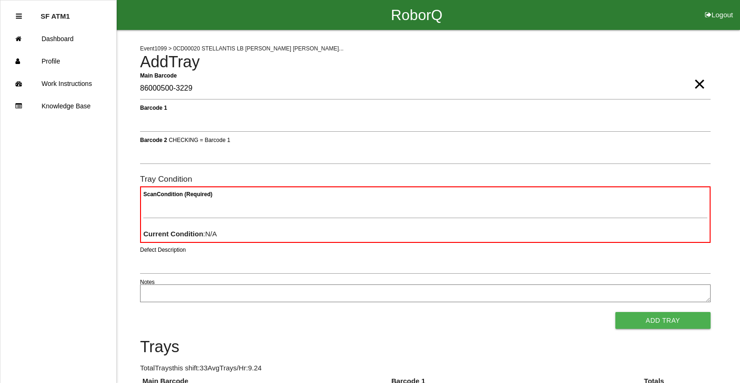
type Barcode "86000500-3229"
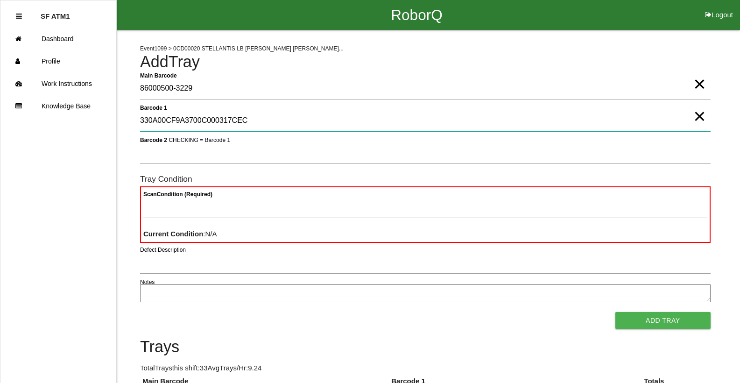
type 1 "330A00CF9A3700C000317CEC"
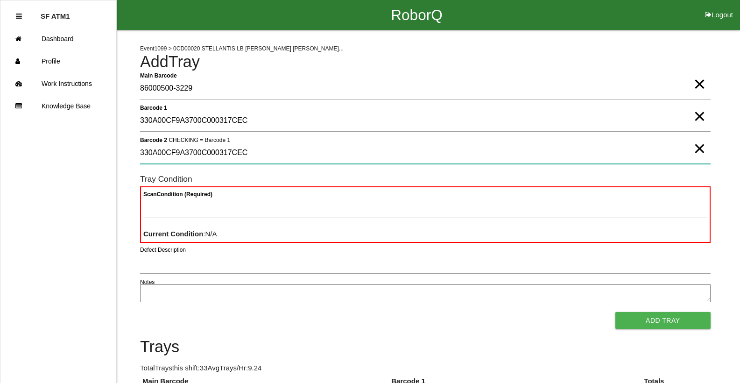
type 2 "330A00CF9A3700C000317CEC"
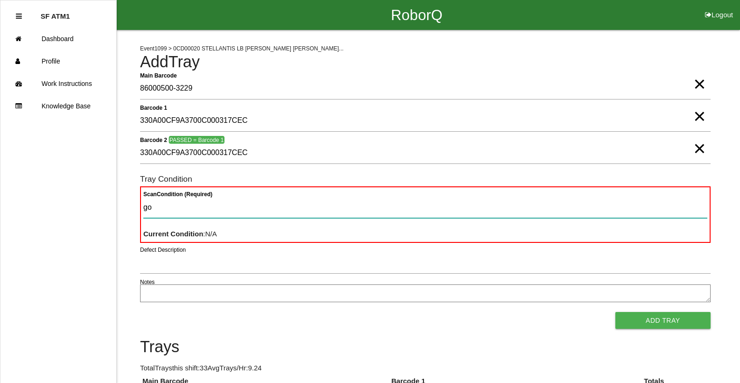
type Condition "goo"
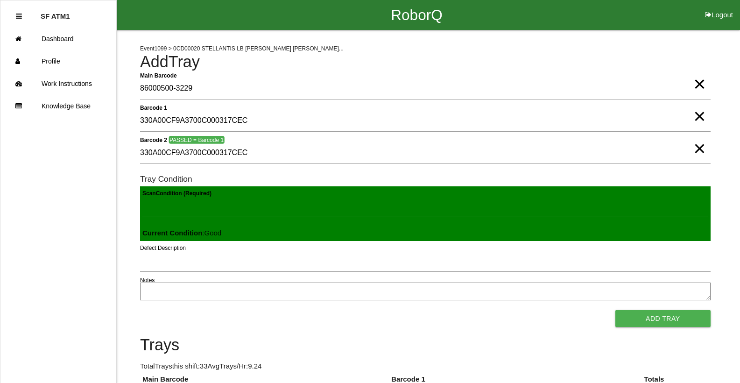
click at [615, 310] on button "Add Tray" at bounding box center [662, 318] width 95 height 17
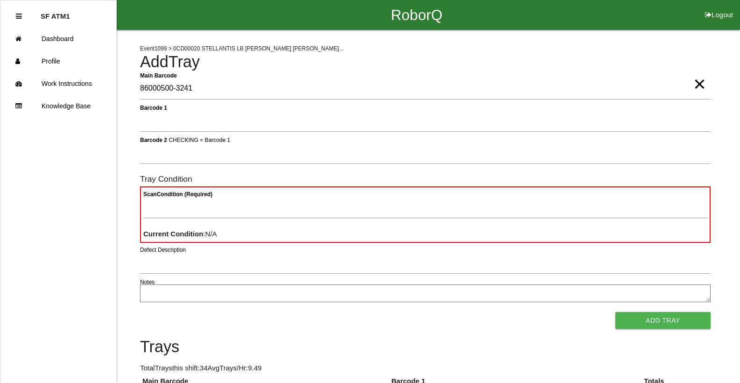
type Barcode "86000500-3241"
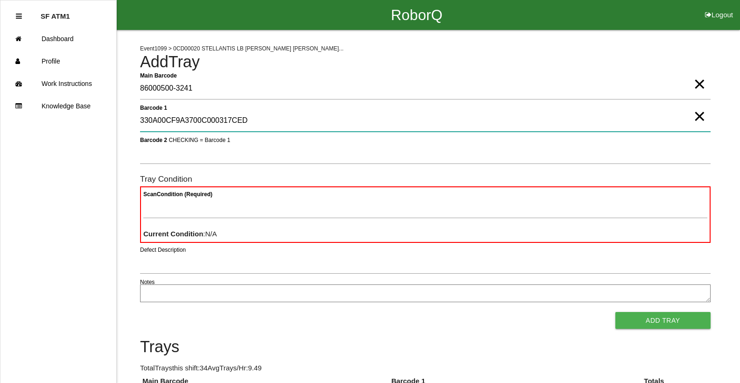
type 1 "330A00CF9A3700C000317CED"
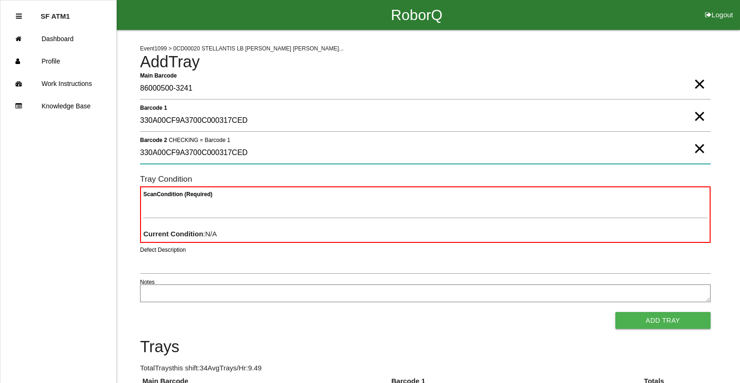
type 2 "330A00CF9A3700C000317CED"
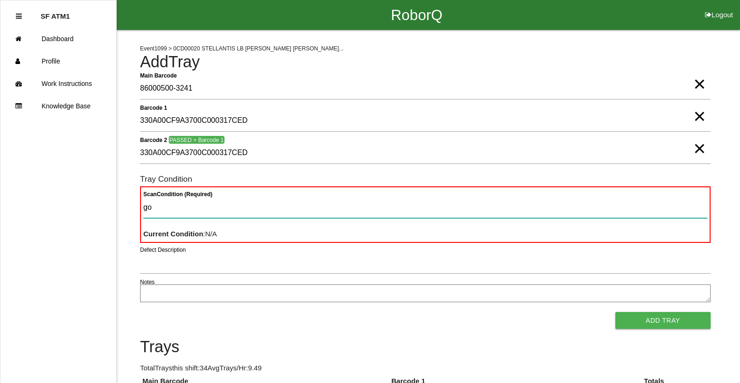
type Condition "goo"
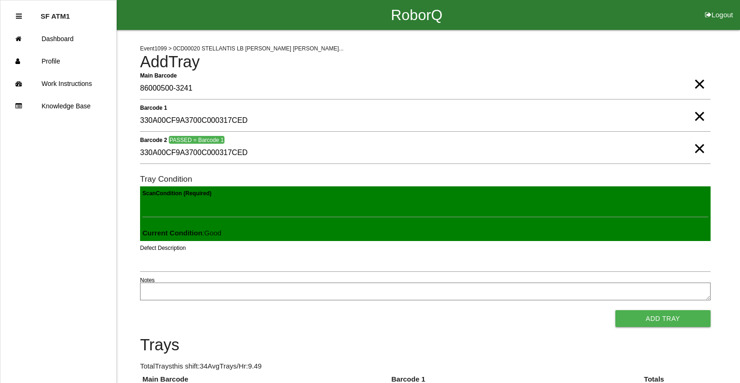
click at [615, 310] on button "Add Tray" at bounding box center [662, 318] width 95 height 17
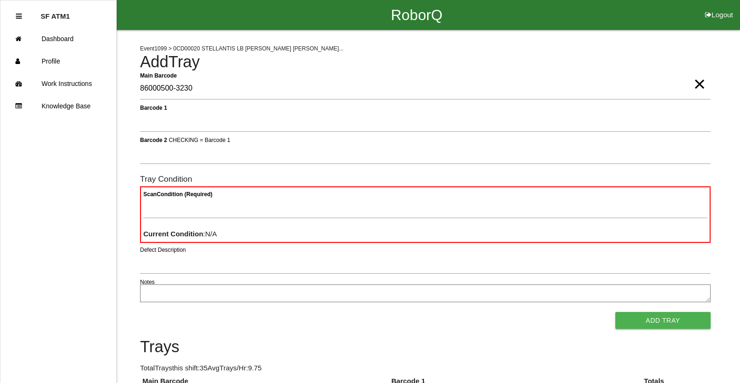
type Barcode "86000500-3230"
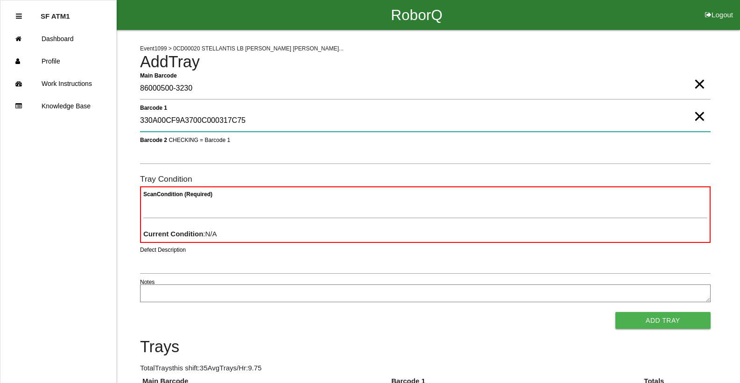
type 1 "330A00CF9A3700C000317C75"
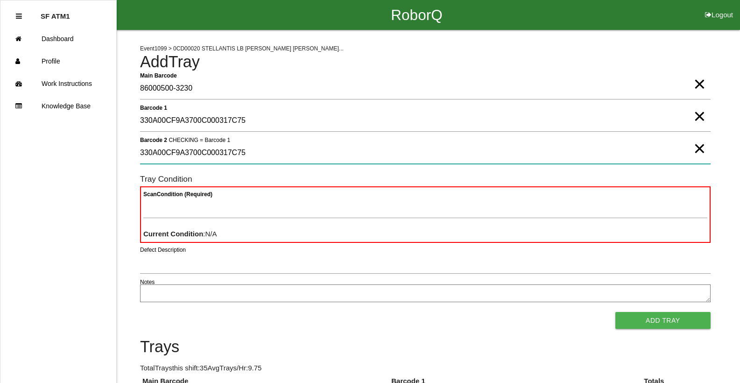
type 2 "330A00CF9A3700C000317C75"
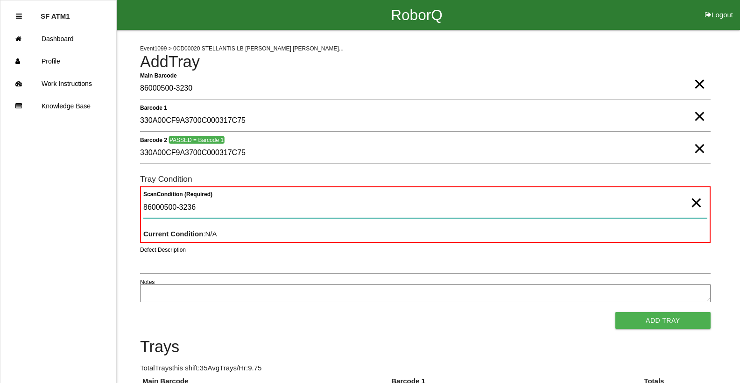
type Condition "86000500-3236"
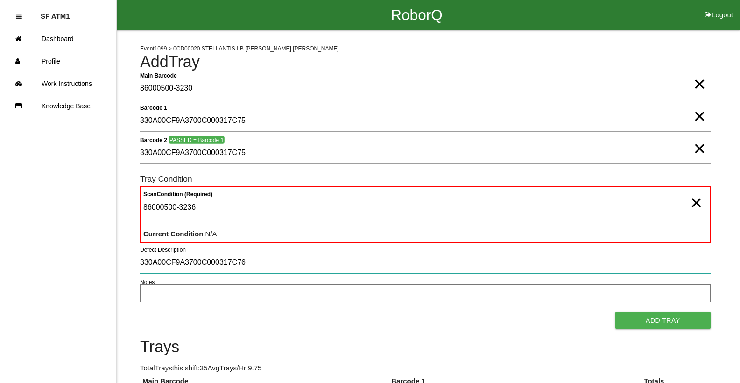
type input "330A00CF9A3700C000317C76"
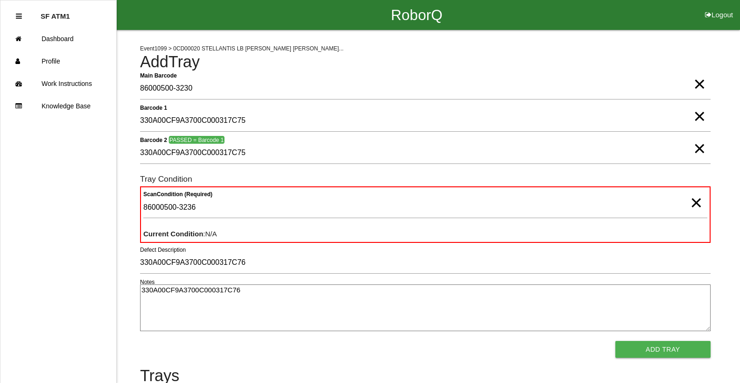
type textarea "330A00CF9A3700C000317C76"
click at [704, 84] on span "×" at bounding box center [699, 74] width 12 height 19
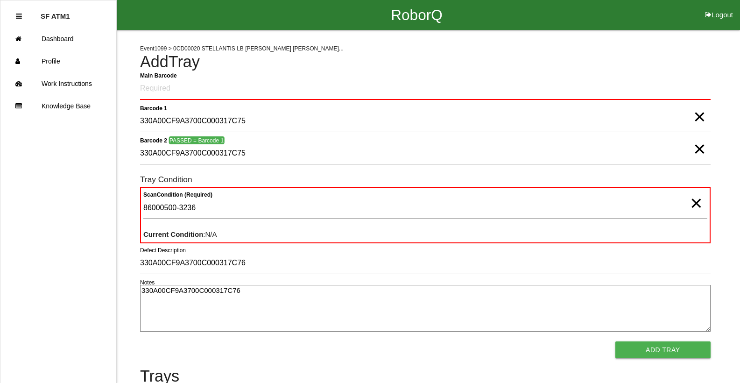
click at [695, 117] on span "×" at bounding box center [699, 107] width 12 height 19
drag, startPoint x: 697, startPoint y: 135, endPoint x: 698, endPoint y: 131, distance: 4.8
click at [698, 131] on span "×" at bounding box center [699, 139] width 12 height 19
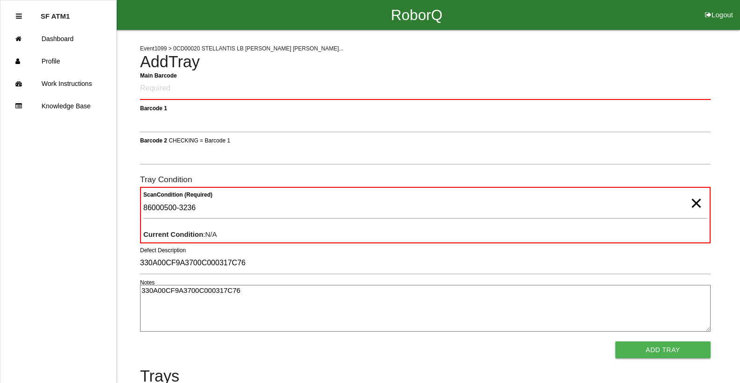
click at [691, 201] on span "×" at bounding box center [696, 193] width 12 height 19
click at [500, 107] on form "Main Barcode Barcode 1 Barcode 2 CHECKING = Barcode 1 Tray Condition Scan Condi…" at bounding box center [425, 218] width 571 height 281
click at [505, 89] on Barcode "Main Barcode" at bounding box center [425, 89] width 571 height 22
click at [505, 88] on Barcode "Main Barcode" at bounding box center [425, 89] width 571 height 22
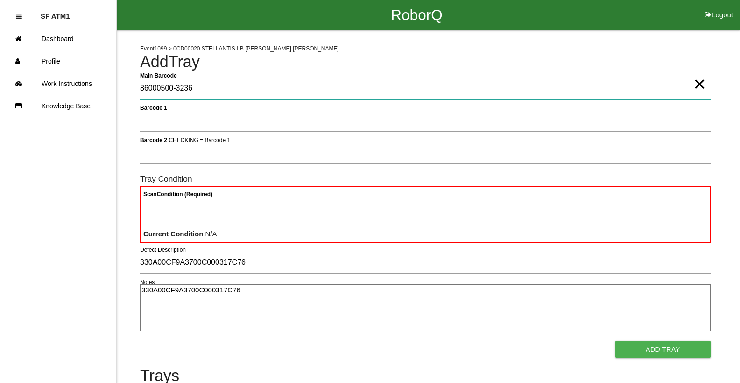
type Barcode "86000500-3236"
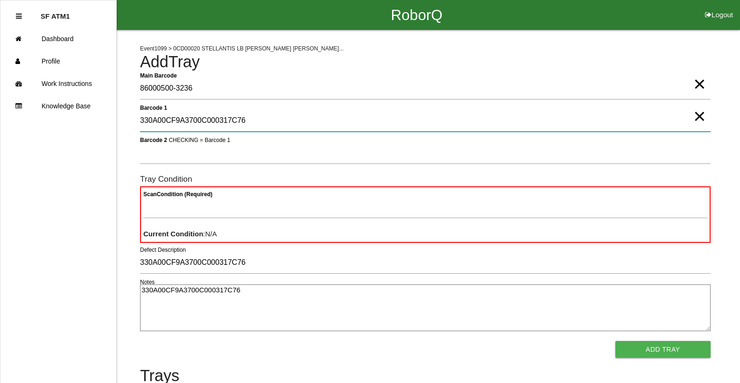
type 1 "330A00CF9A3700C000317C76"
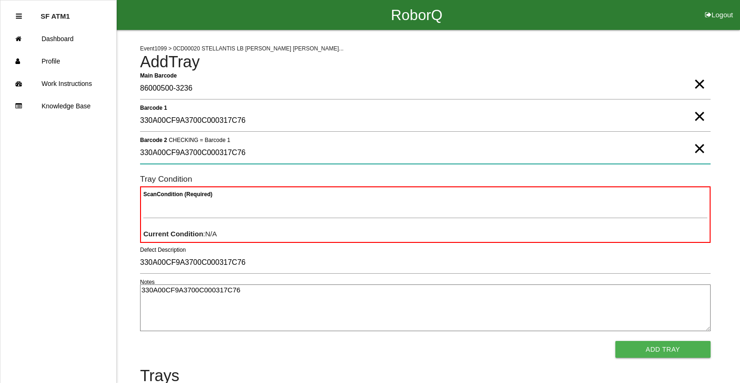
type 2 "330A00CF9A3700C000317C76"
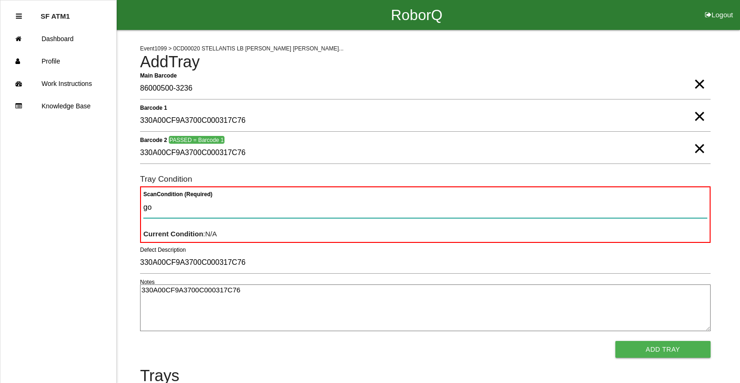
type Condition "goo"
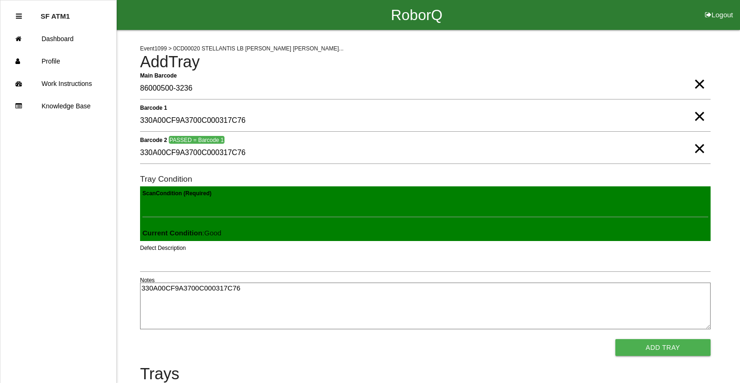
click at [615, 339] on button "Add Tray" at bounding box center [662, 347] width 95 height 17
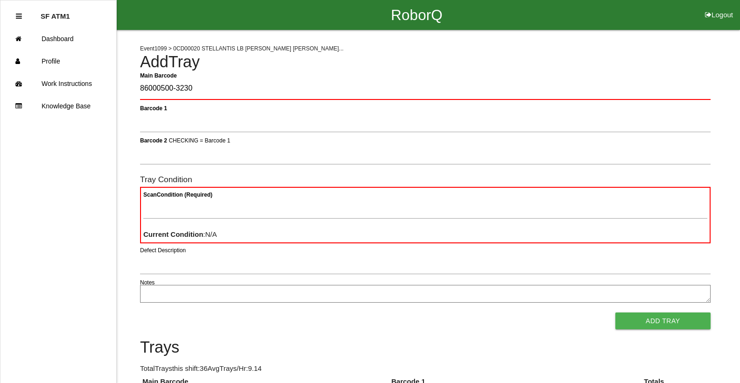
type Barcode "86000500-3230"
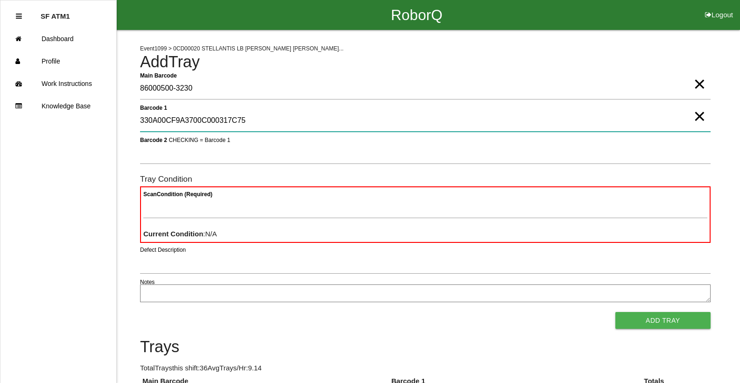
type 1 "330A00CF9A3700C000317C75"
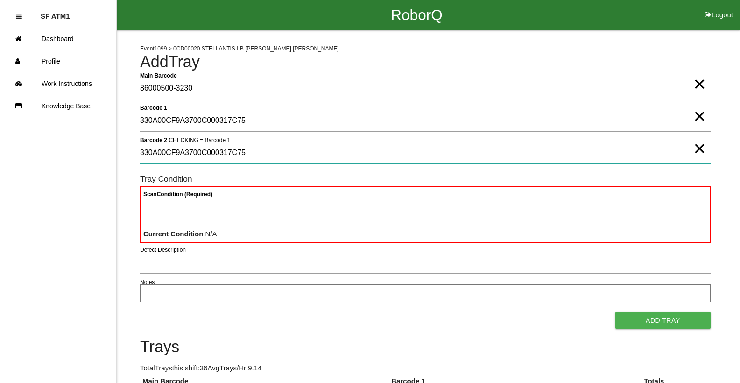
type 2 "330A00CF9A3700C000317C75"
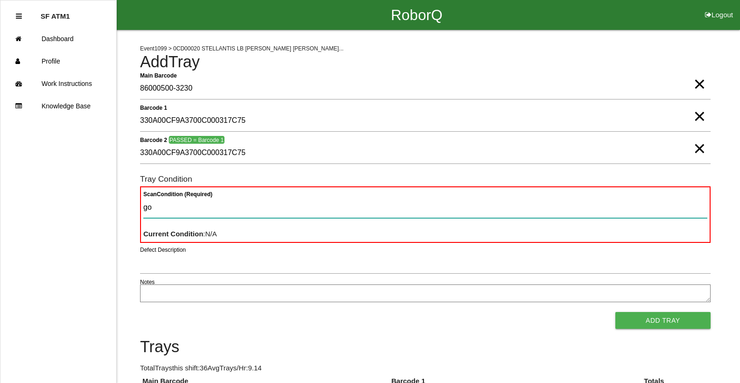
type Condition "goo"
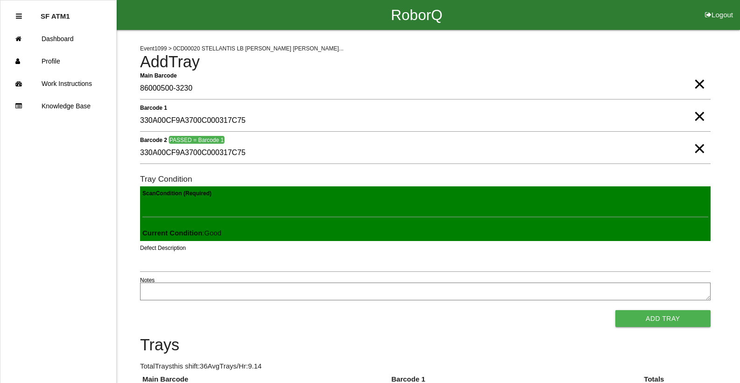
click at [615, 310] on button "Add Tray" at bounding box center [662, 318] width 95 height 17
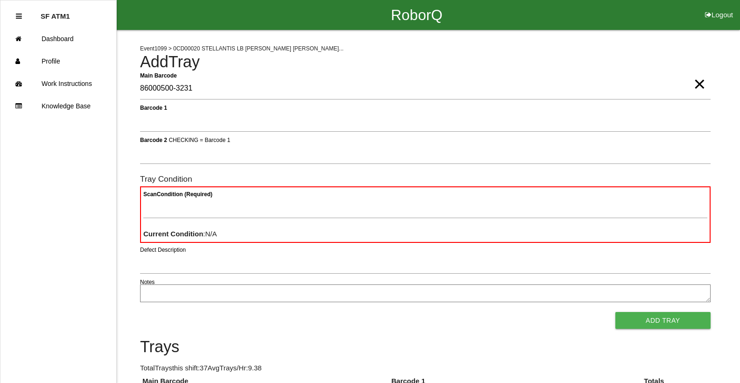
type Barcode "86000500-3231"
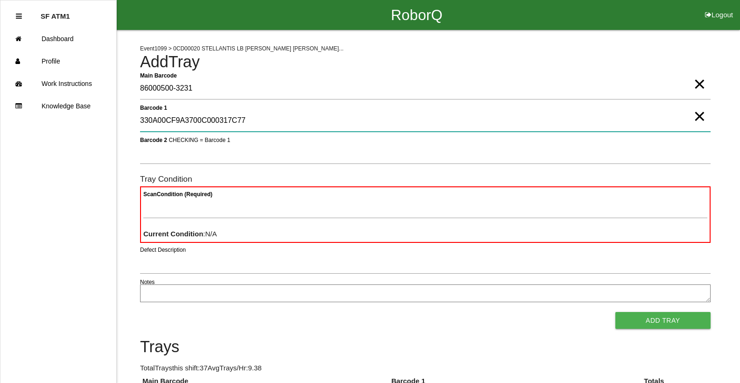
type 1 "330A00CF9A3700C000317C77"
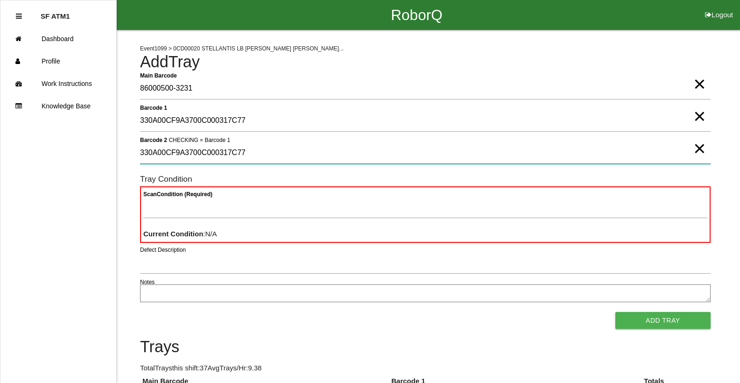
type 2 "330A00CF9A3700C000317C77"
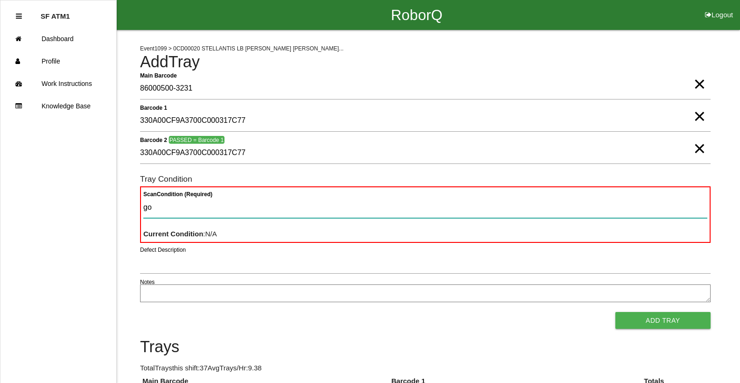
type Condition "goo"
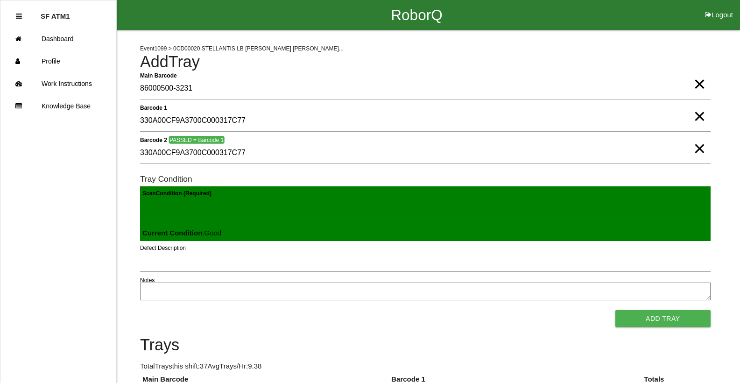
click at [615, 310] on button "Add Tray" at bounding box center [662, 318] width 95 height 17
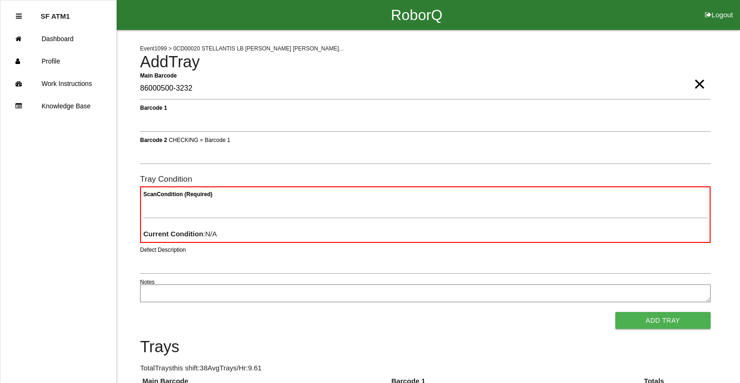
type Barcode "86000500-3232"
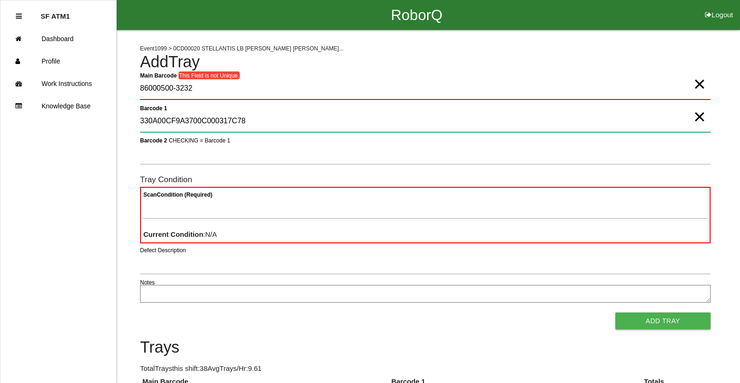
type 1 "330A00CF9A3700C000317C78"
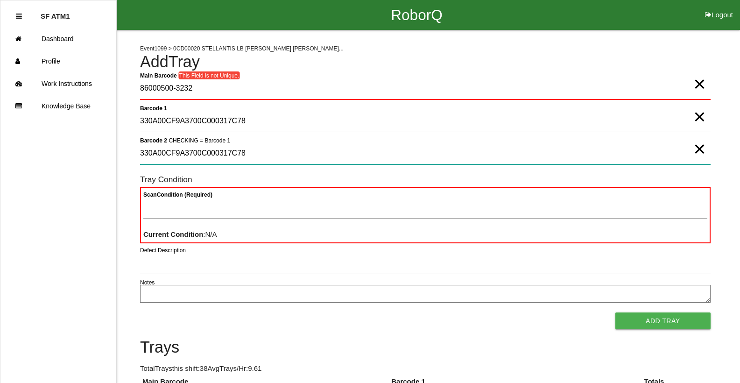
type 2 "330A00CF9A3700C000317C78"
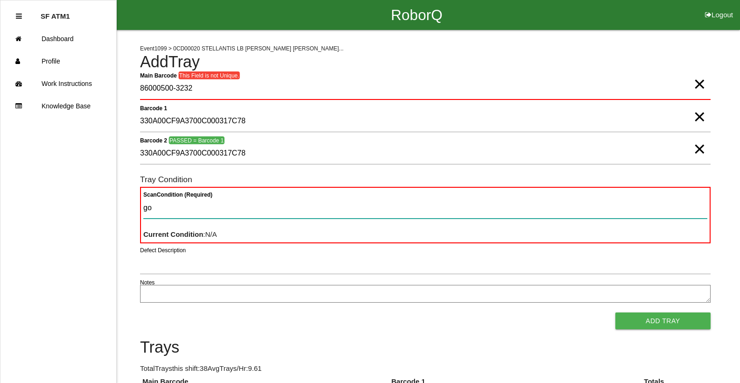
type Condition "goo"
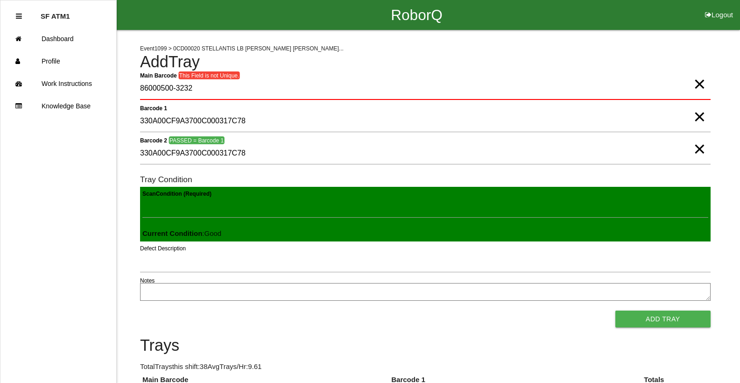
click at [615, 311] on button "Add Tray" at bounding box center [662, 319] width 95 height 17
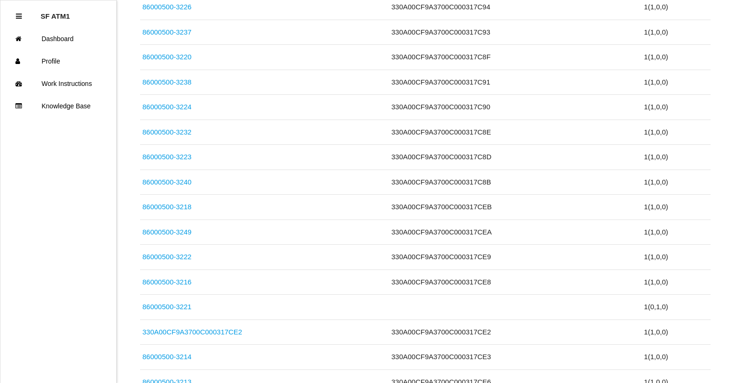
scroll to position [894, 0]
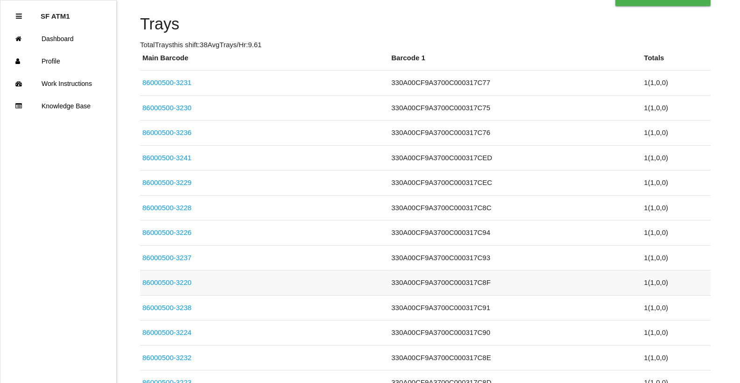
drag, startPoint x: 609, startPoint y: 285, endPoint x: 608, endPoint y: 290, distance: 5.8
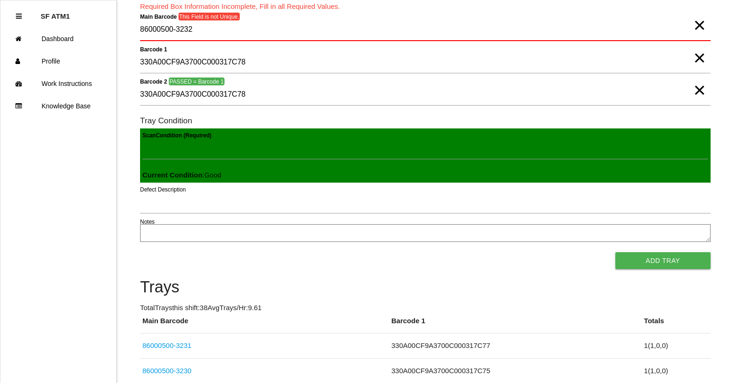
scroll to position [0, 0]
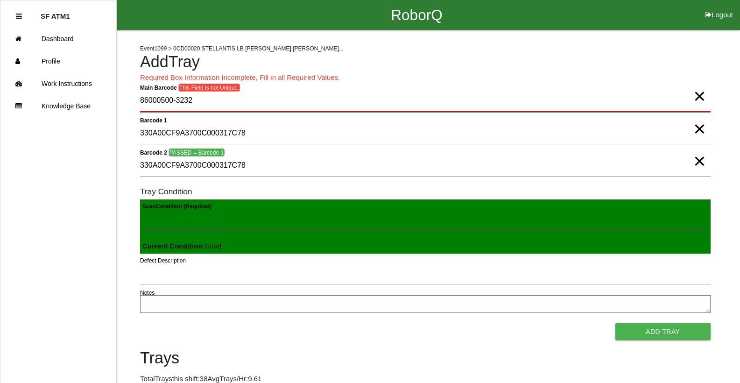
click at [465, 106] on Barcode "86000500-3232" at bounding box center [425, 101] width 571 height 22
click at [701, 96] on span "×" at bounding box center [699, 87] width 12 height 19
click at [700, 122] on span "×" at bounding box center [699, 119] width 12 height 19
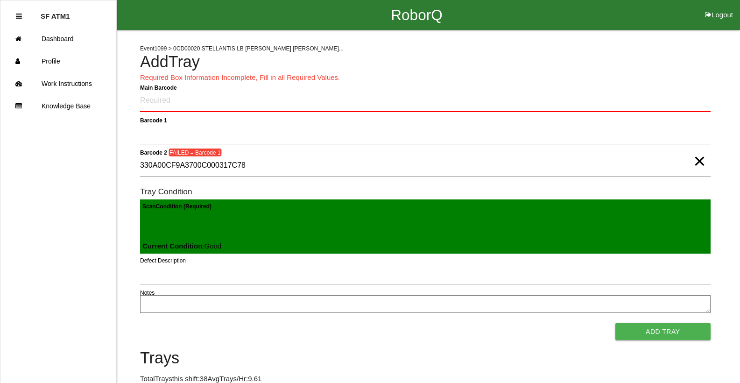
click at [697, 160] on span "×" at bounding box center [699, 151] width 12 height 19
click at [146, 101] on Barcode "Main Barcode" at bounding box center [425, 101] width 571 height 22
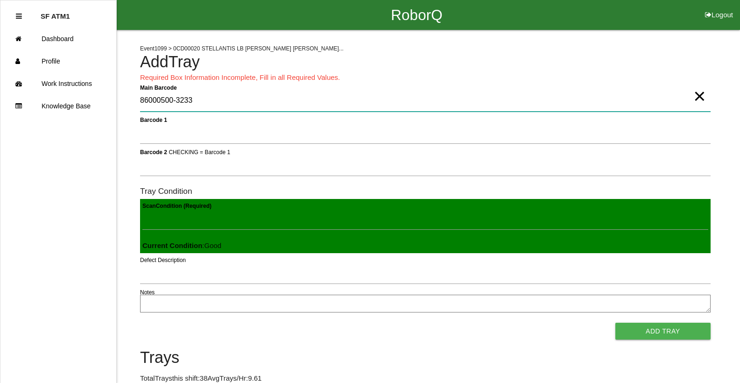
type Barcode "86000500-3233"
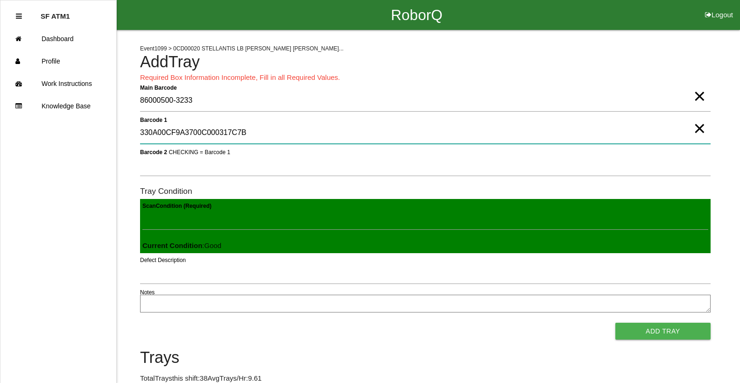
type 1 "330A00CF9A3700C000317C7B"
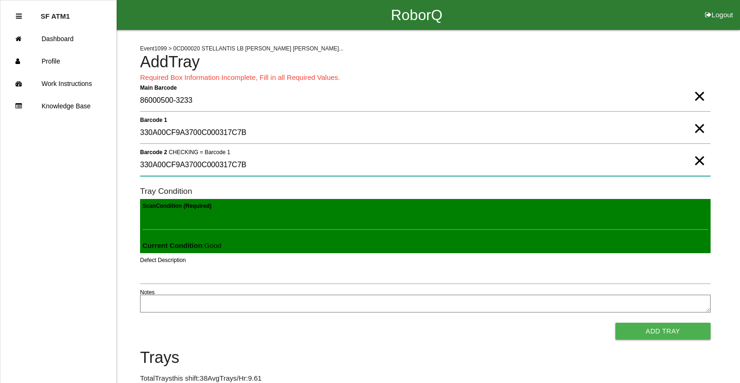
type 2 "330A00CF9A3700C000317C7B"
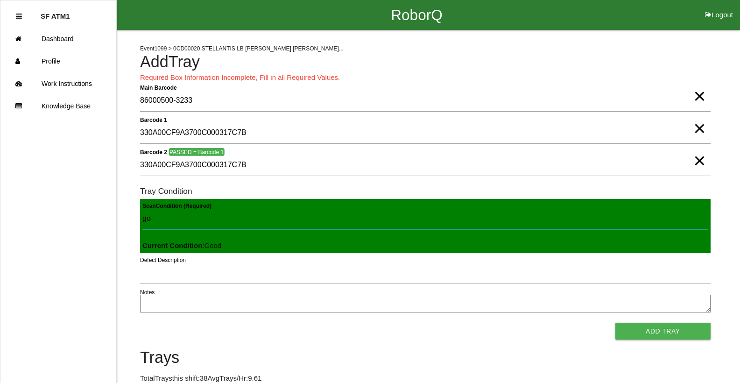
type Condition "goo"
click at [615, 323] on button "Add Tray" at bounding box center [662, 331] width 95 height 17
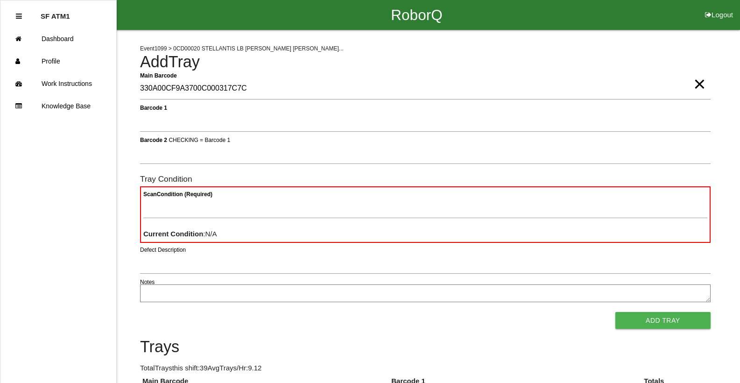
type Barcode "330A00CF9A3700C000317C7C"
click at [700, 72] on span "×" at bounding box center [699, 74] width 12 height 19
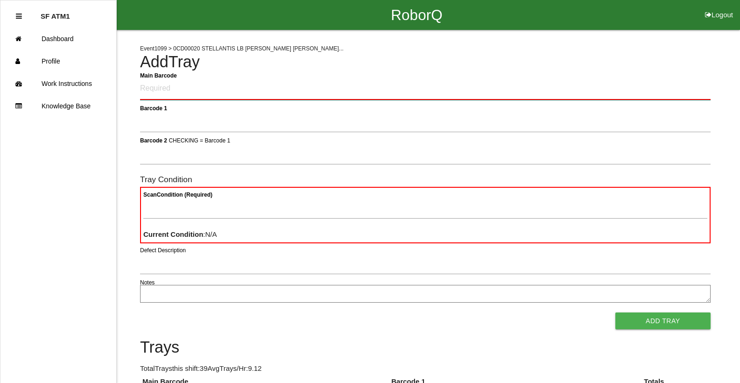
click at [639, 94] on Barcode "Main Barcode" at bounding box center [425, 89] width 571 height 22
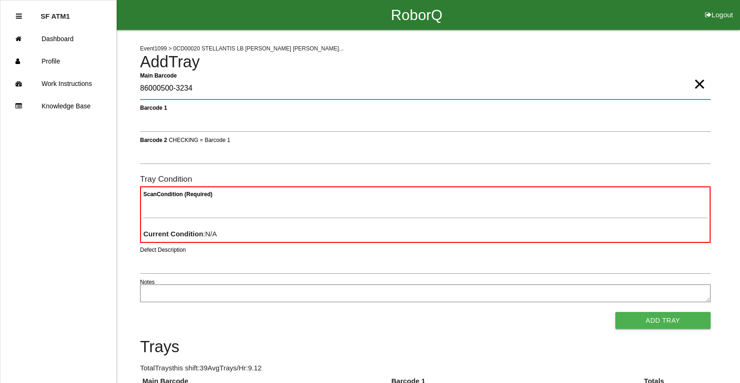
type Barcode "86000500-3234"
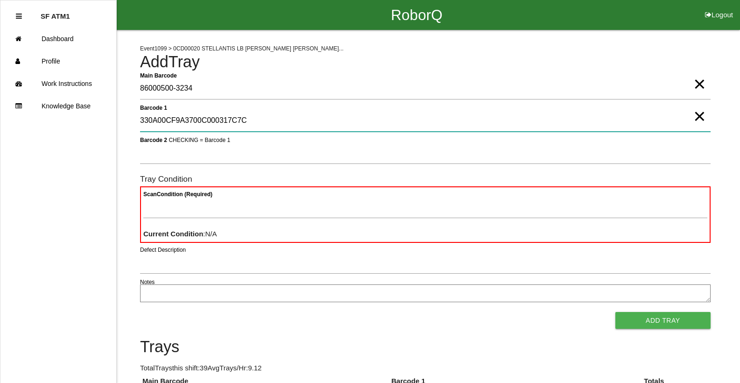
type 1 "330A00CF9A3700C000317C7C"
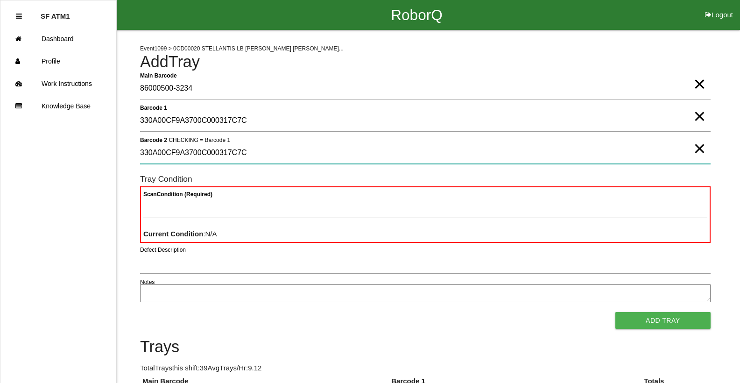
type 2 "330A00CF9A3700C000317C7C"
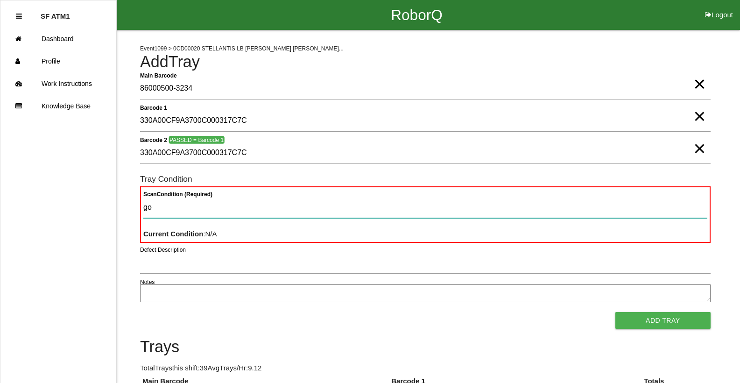
type Condition "goo"
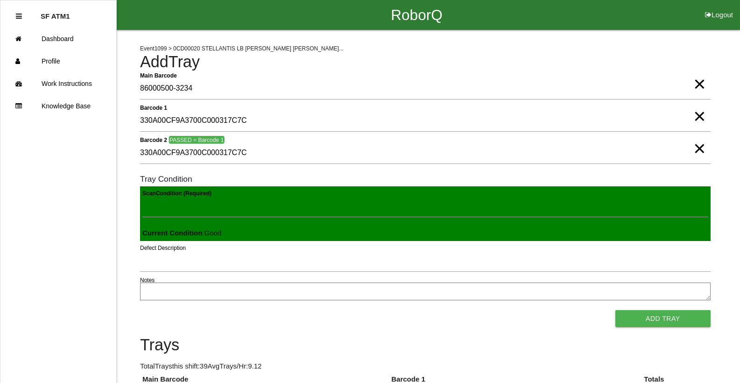
click button "Add Tray" at bounding box center [662, 318] width 95 height 17
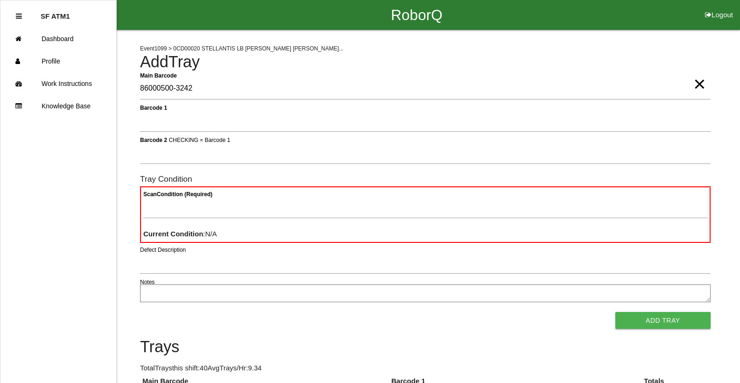
type Barcode "86000500-3242"
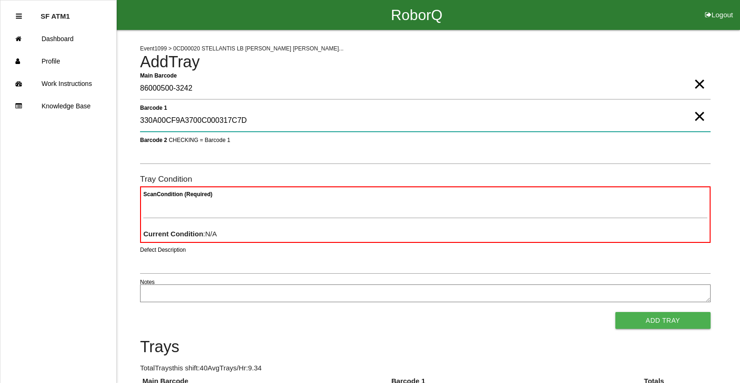
type 1 "330A00CF9A3700C000317C7D"
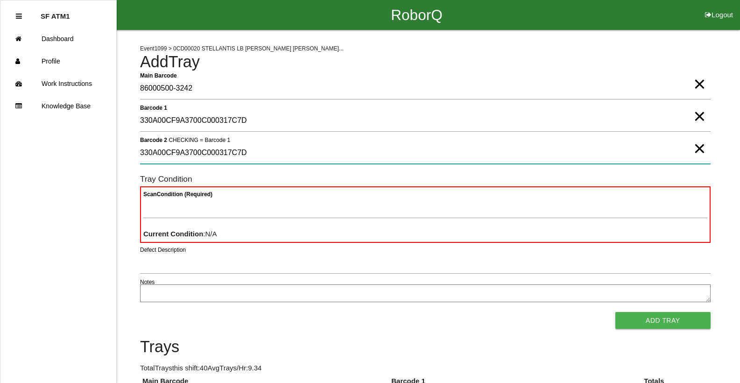
type 2 "330A00CF9A3700C000317C7D"
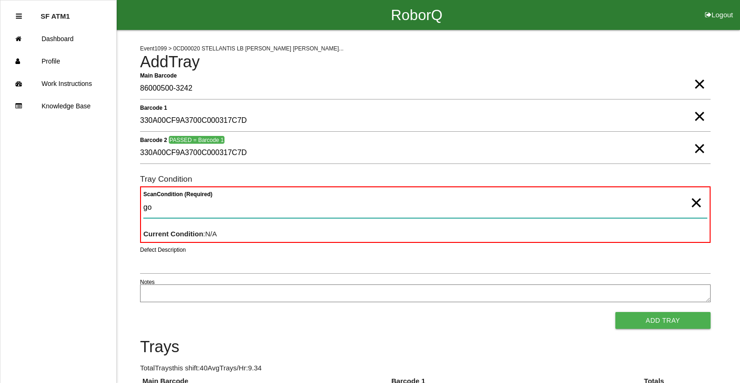
type Condition "goo"
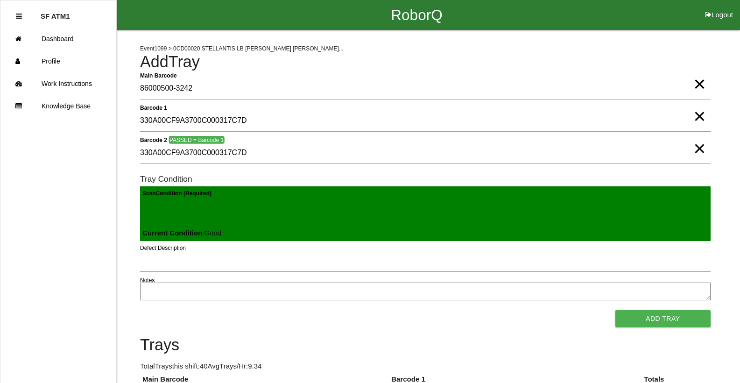
click at [615, 310] on button "Add Tray" at bounding box center [662, 318] width 95 height 17
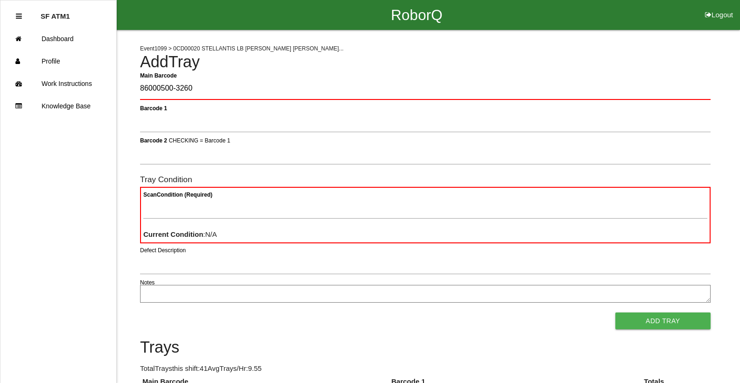
type Barcode "86000500-3260"
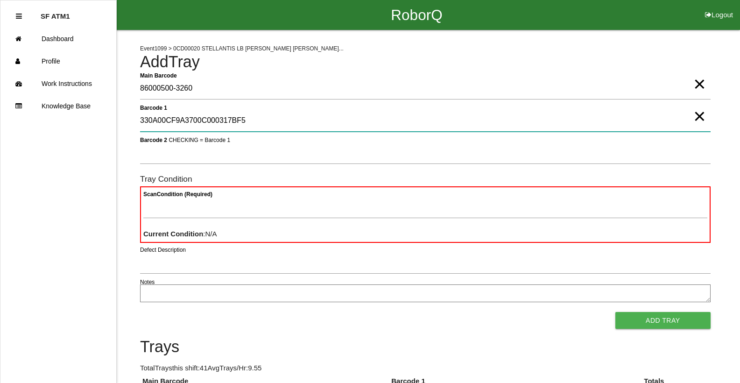
type 1 "330A00CF9A3700C000317BF5"
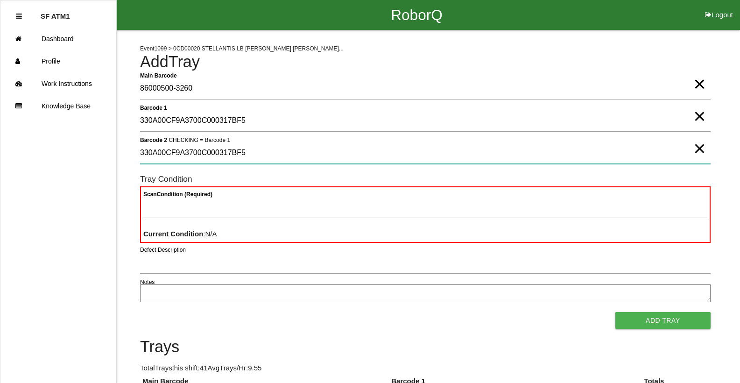
type 2 "330A00CF9A3700C000317BF5"
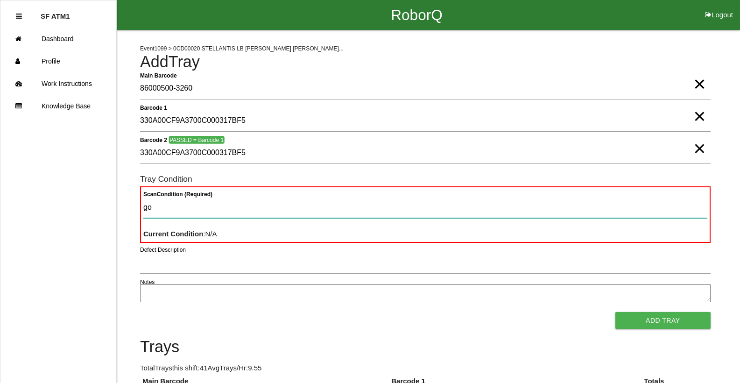
type Condition "goo"
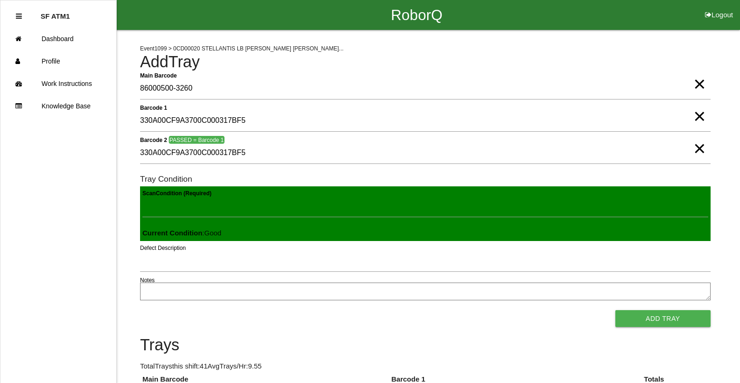
click at [615, 310] on button "Add Tray" at bounding box center [662, 318] width 95 height 17
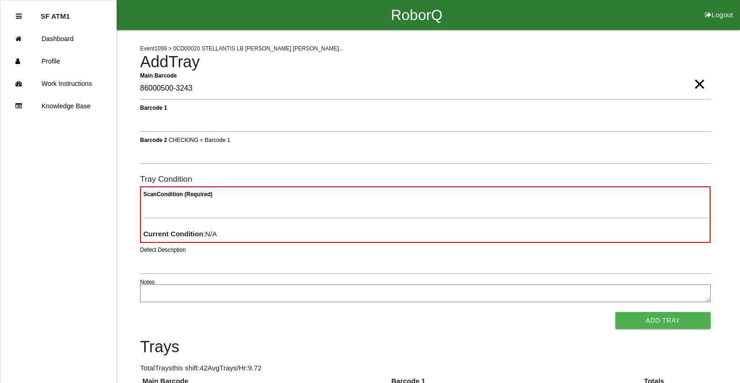
type Barcode "86000500-3243"
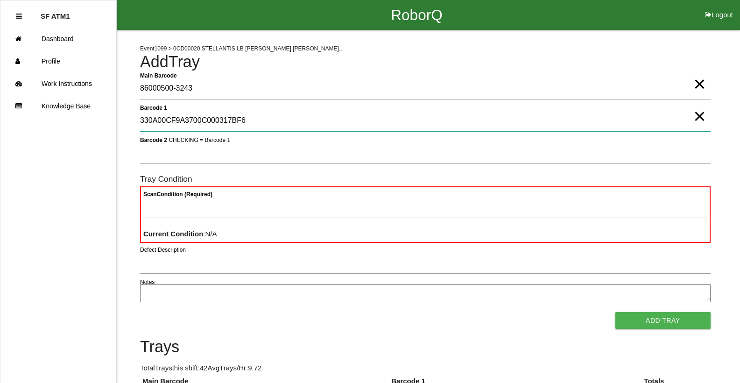
type 1 "330A00CF9A3700C000317BF6"
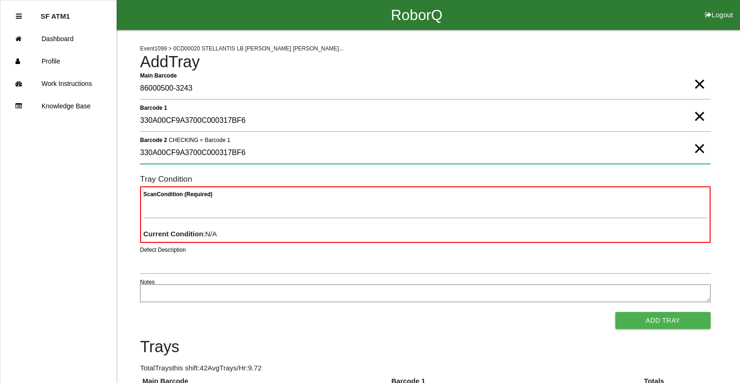
type 2 "330A00CF9A3700C000317BF6"
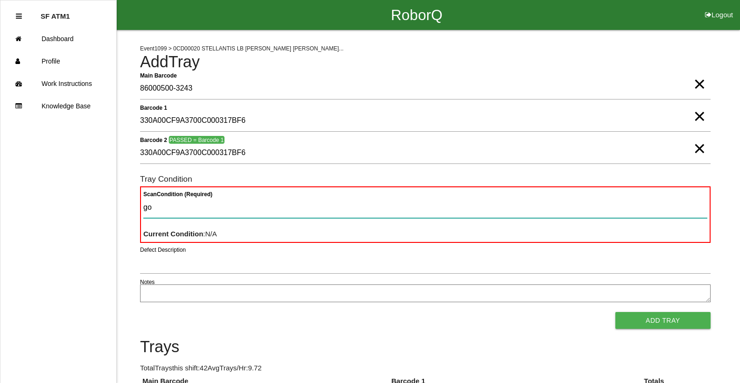
type Condition "goo"
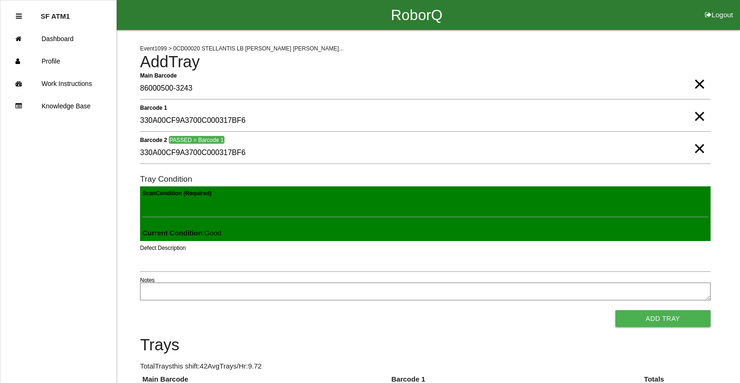
click at [615, 310] on button "Add Tray" at bounding box center [662, 318] width 95 height 17
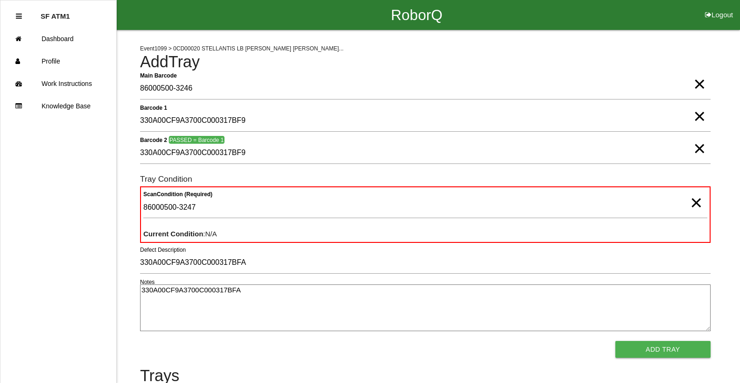
click at [697, 84] on span "×" at bounding box center [699, 74] width 12 height 19
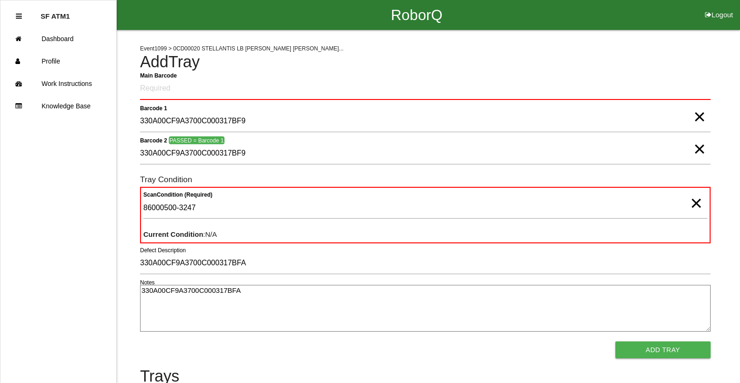
click at [705, 135] on span "×" at bounding box center [699, 139] width 12 height 19
click at [703, 117] on span "×" at bounding box center [699, 107] width 12 height 19
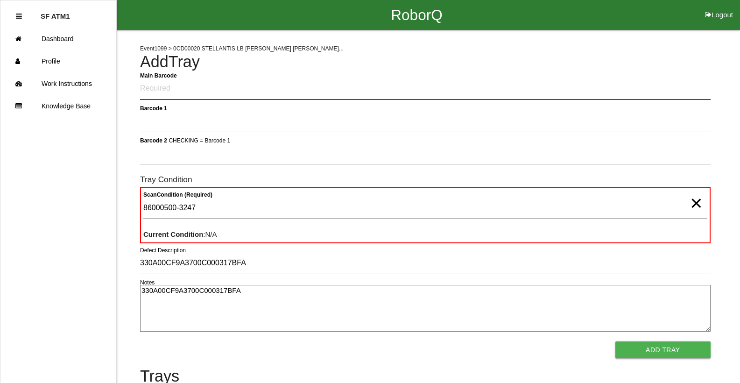
click at [700, 203] on span "×" at bounding box center [696, 193] width 12 height 19
click at [179, 87] on Barcode "Main Barcode" at bounding box center [425, 89] width 571 height 22
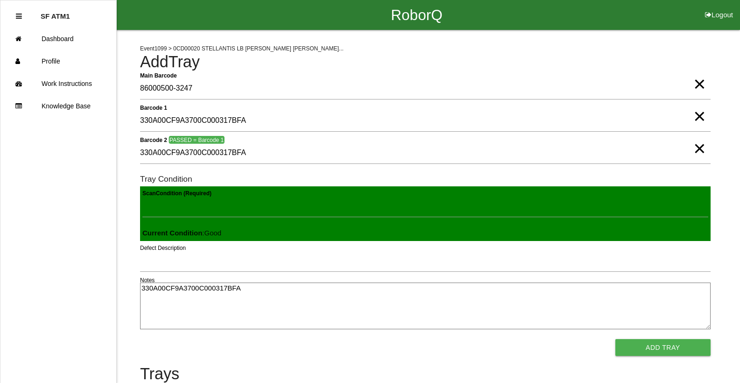
click at [615, 339] on button "Add Tray" at bounding box center [662, 347] width 95 height 17
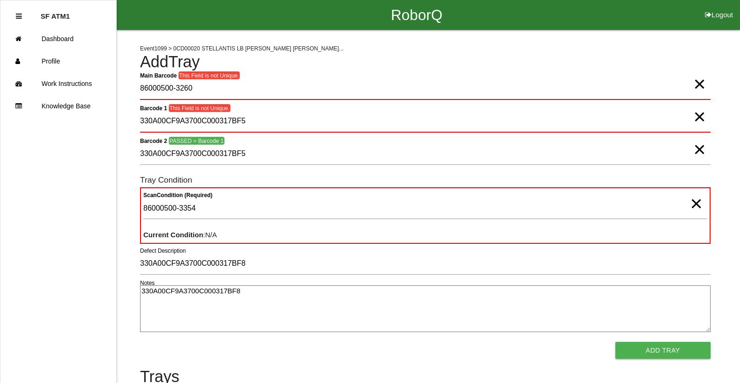
click at [701, 84] on span "×" at bounding box center [699, 74] width 12 height 19
click at [696, 115] on span "×" at bounding box center [699, 107] width 12 height 19
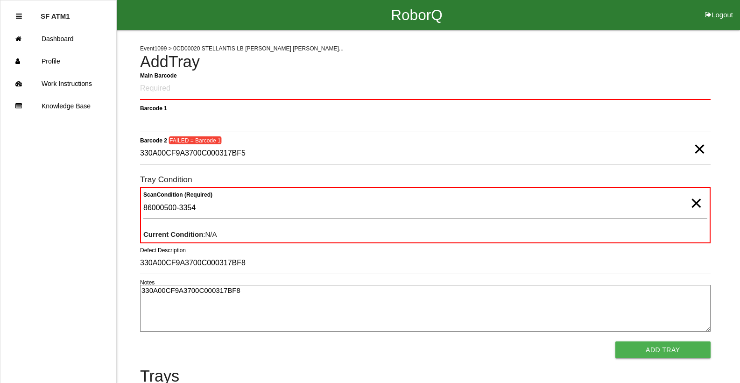
click at [694, 149] on span "×" at bounding box center [699, 139] width 12 height 19
click at [699, 203] on span "×" at bounding box center [696, 193] width 12 height 19
click at [234, 78] on Barcode "Main Barcode" at bounding box center [425, 89] width 571 height 22
drag, startPoint x: 177, startPoint y: 286, endPoint x: 4, endPoint y: 275, distance: 173.6
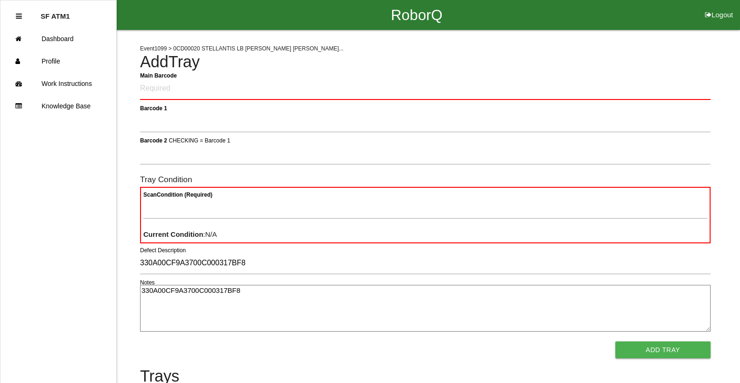
drag, startPoint x: 255, startPoint y: 288, endPoint x: 253, endPoint y: 283, distance: 5.6
click at [255, 288] on textarea "330A00CF9A3700C000317BF8" at bounding box center [425, 308] width 571 height 47
drag, startPoint x: 262, startPoint y: 299, endPoint x: 99, endPoint y: 297, distance: 162.5
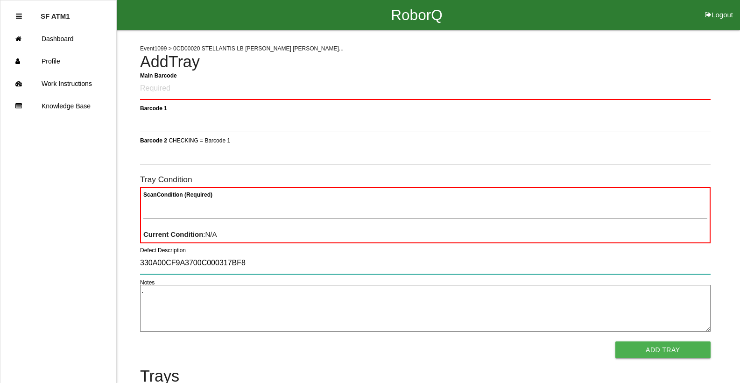
drag, startPoint x: 280, startPoint y: 258, endPoint x: 9, endPoint y: 255, distance: 270.9
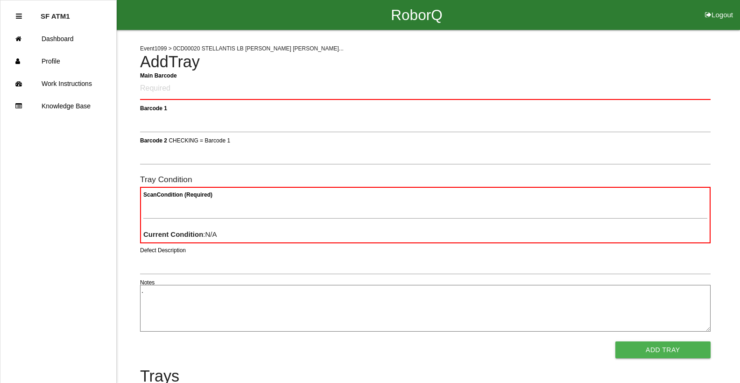
click at [157, 289] on textarea "." at bounding box center [425, 308] width 571 height 47
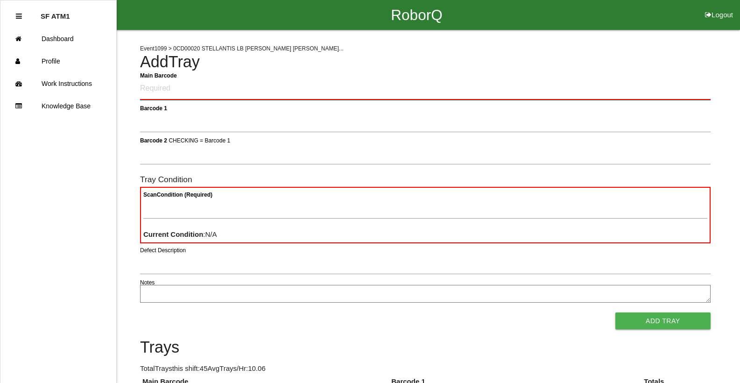
click at [164, 90] on Barcode "Main Barcode" at bounding box center [425, 89] width 571 height 22
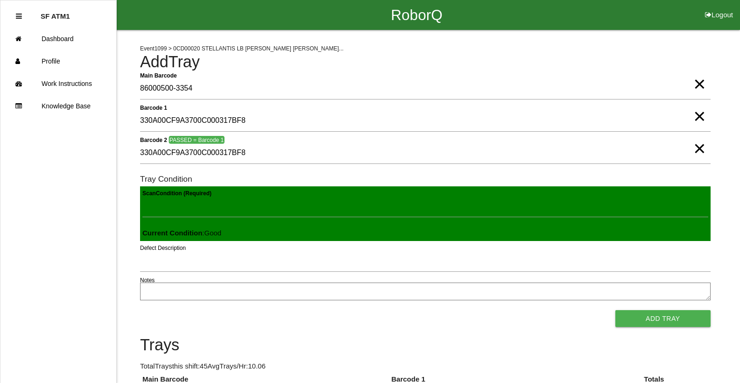
click at [615, 310] on button "Add Tray" at bounding box center [662, 318] width 95 height 17
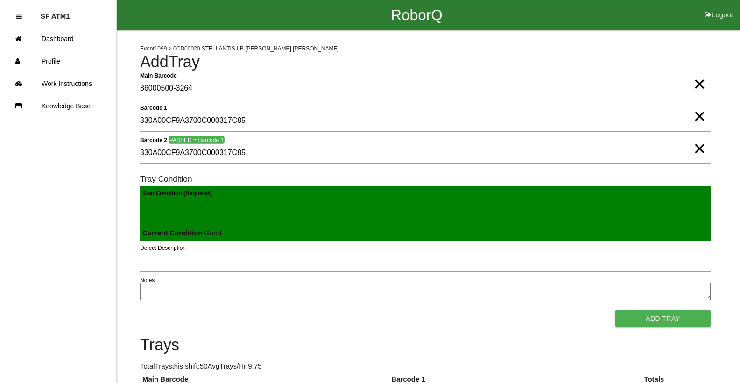
click at [615, 310] on button "Add Tray" at bounding box center [662, 318] width 95 height 17
click button "Add Tray" at bounding box center [662, 318] width 95 height 17
